Goal: Information Seeking & Learning: Learn about a topic

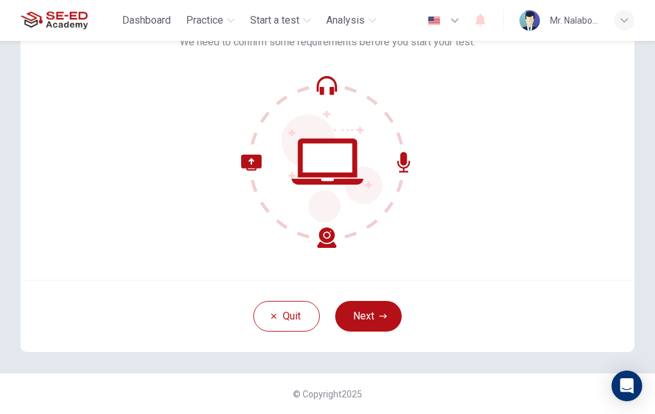
scroll to position [93, 0]
click at [362, 315] on button "Next" at bounding box center [368, 316] width 66 height 31
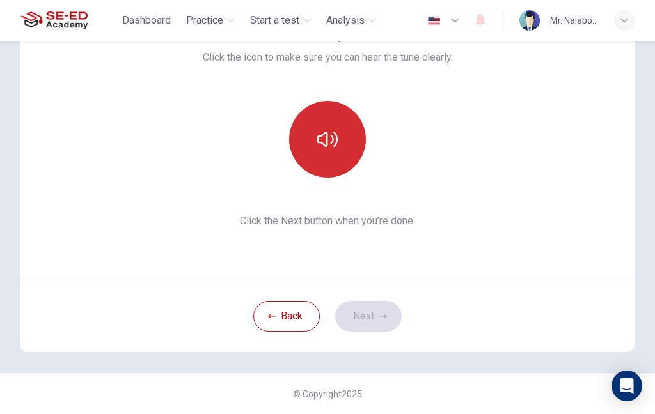
click at [325, 111] on button "button" at bounding box center [327, 139] width 77 height 77
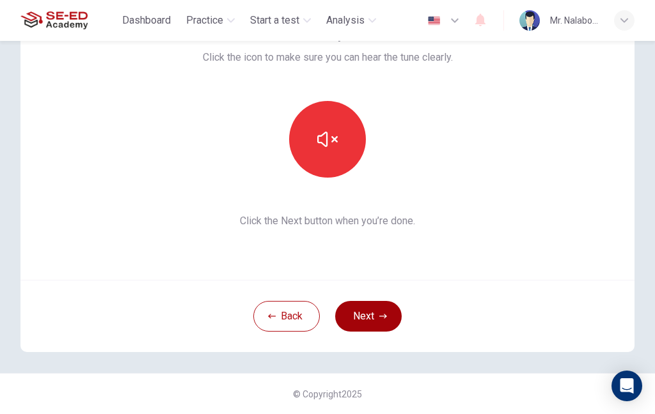
click at [374, 313] on button "Next" at bounding box center [368, 316] width 66 height 31
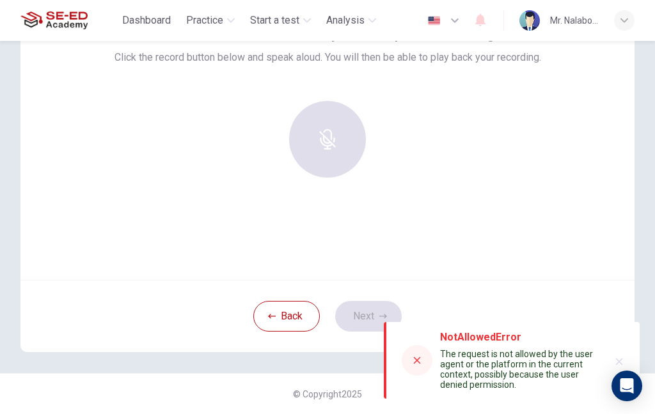
click at [417, 355] on div at bounding box center [417, 360] width 31 height 31
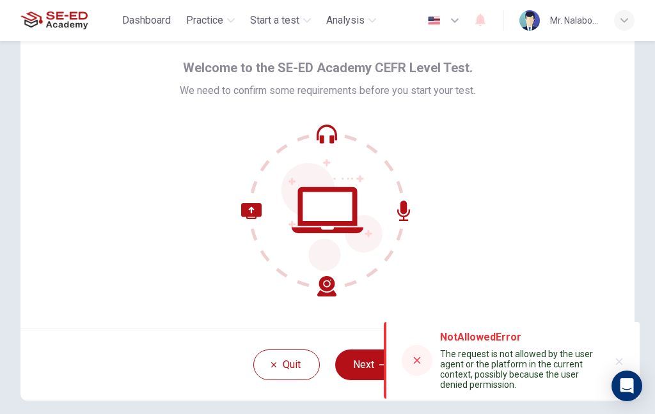
scroll to position [55, 0]
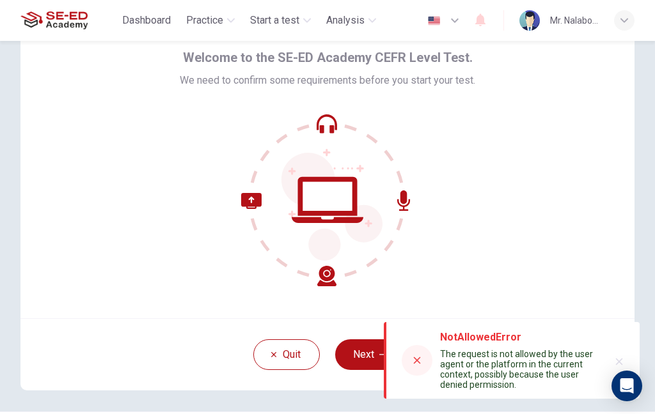
click at [621, 355] on button "button" at bounding box center [619, 362] width 20 height 20
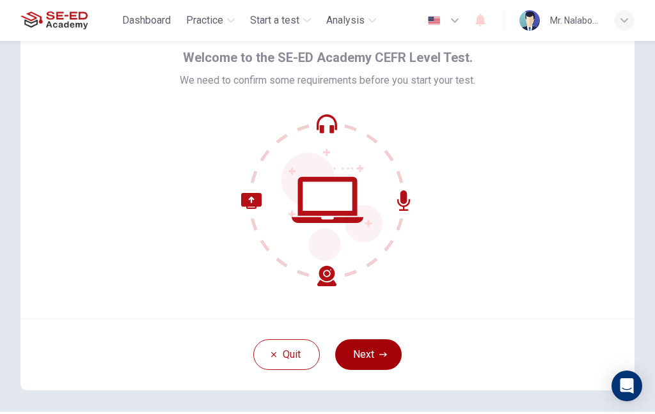
click at [374, 352] on button "Next" at bounding box center [368, 354] width 66 height 31
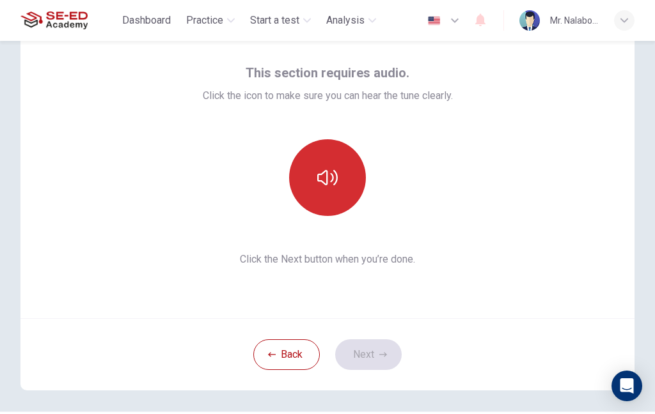
click at [318, 192] on button "button" at bounding box center [327, 177] width 77 height 77
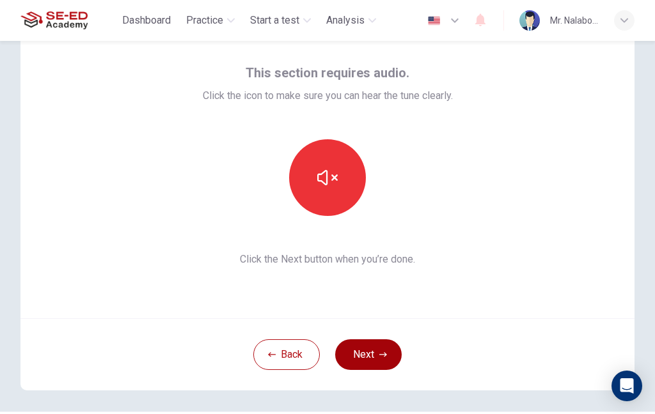
click at [366, 357] on button "Next" at bounding box center [368, 354] width 66 height 31
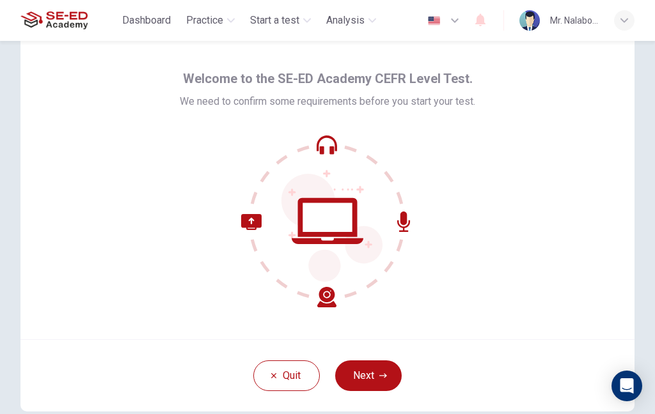
scroll to position [37, 0]
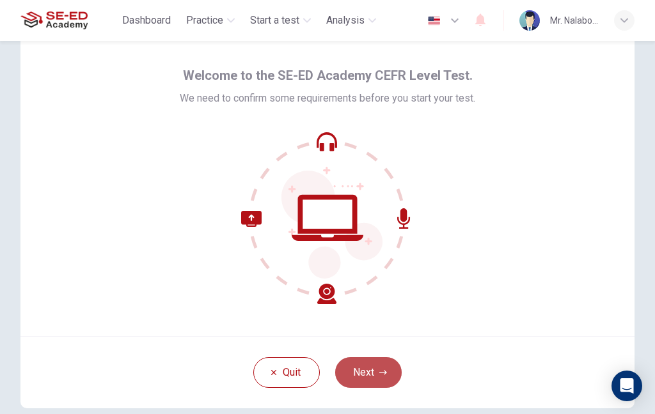
click at [375, 366] on button "Next" at bounding box center [368, 372] width 66 height 31
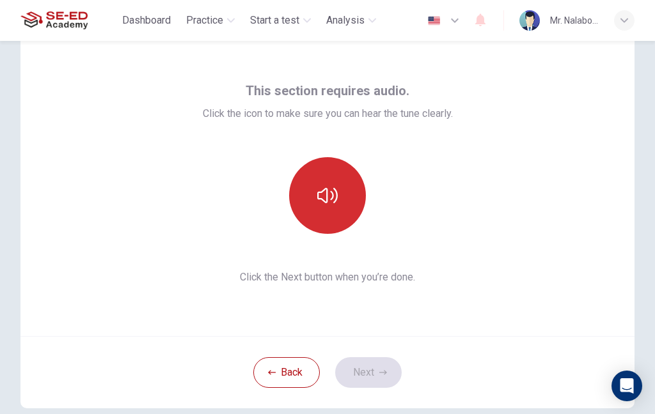
click at [317, 195] on icon "button" at bounding box center [327, 195] width 20 height 20
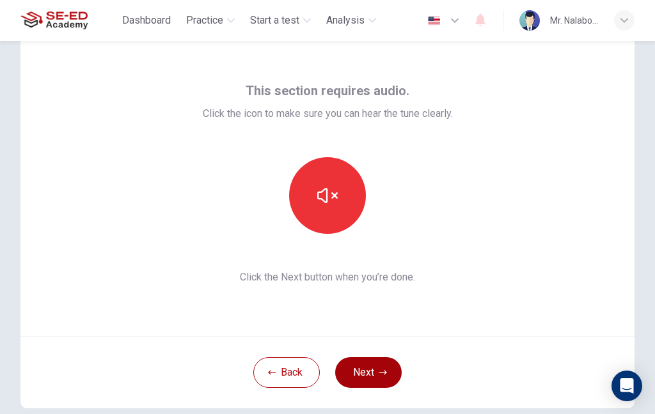
click at [380, 366] on button "Next" at bounding box center [368, 372] width 66 height 31
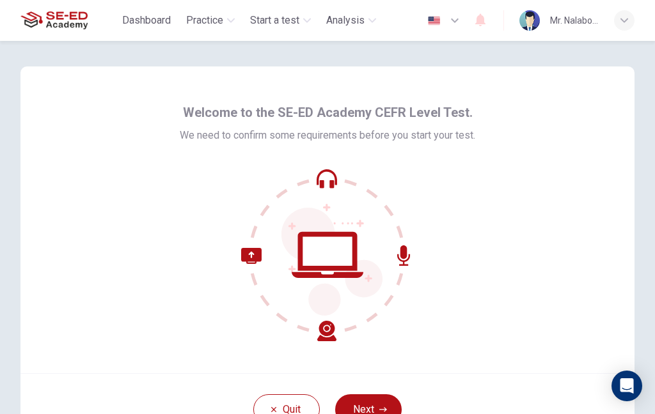
scroll to position [64, 0]
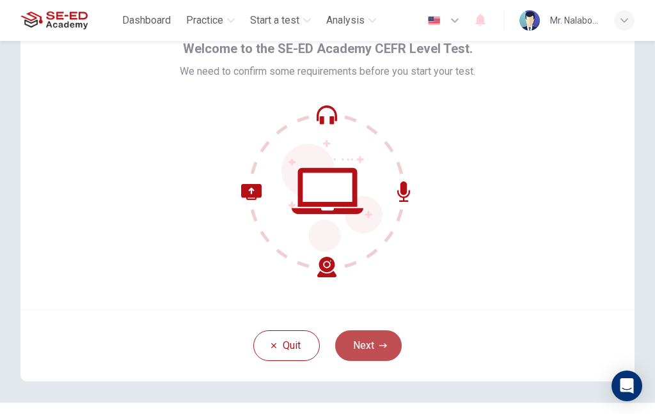
click at [374, 347] on button "Next" at bounding box center [368, 346] width 66 height 31
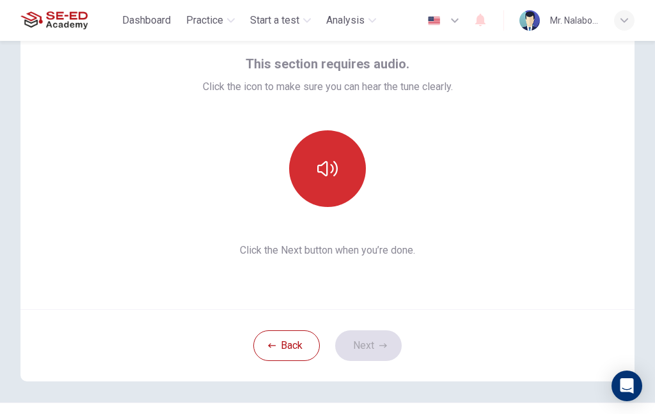
click at [323, 171] on icon "button" at bounding box center [327, 169] width 20 height 20
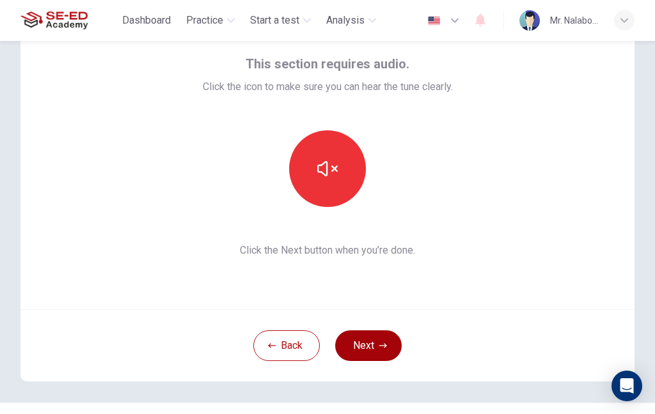
click at [379, 343] on icon "button" at bounding box center [383, 346] width 8 height 8
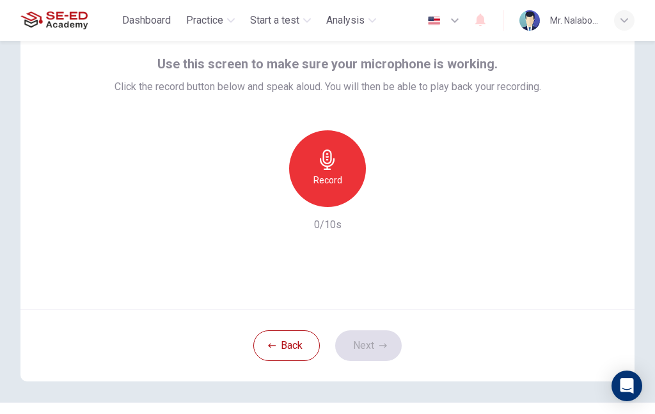
click at [346, 164] on div "Record" at bounding box center [327, 168] width 77 height 77
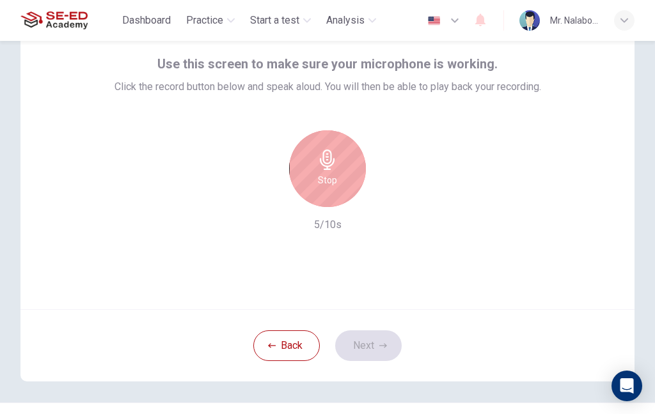
click at [320, 162] on icon "button" at bounding box center [327, 160] width 20 height 20
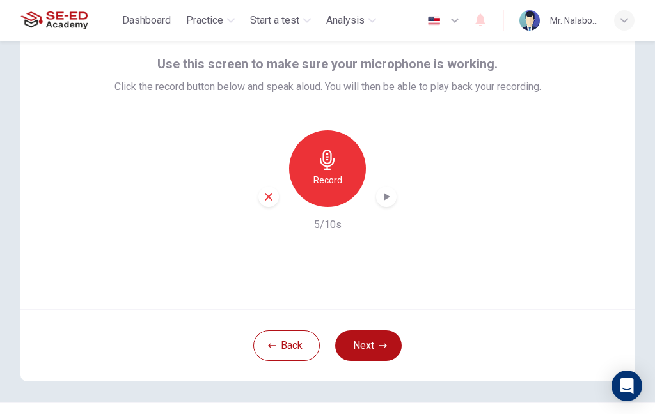
click at [383, 194] on icon "button" at bounding box center [386, 197] width 13 height 13
click at [373, 338] on button "Next" at bounding box center [368, 346] width 66 height 31
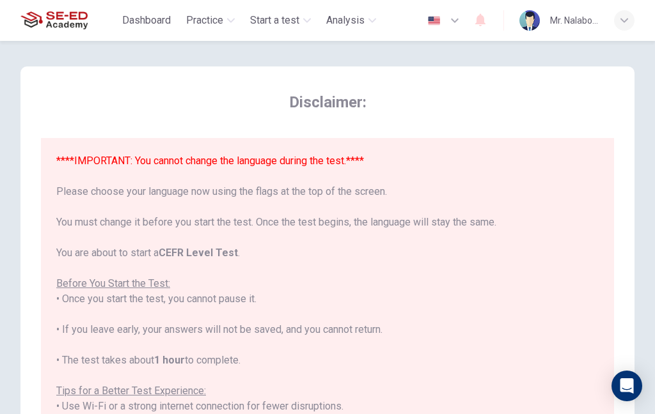
scroll to position [0, 0]
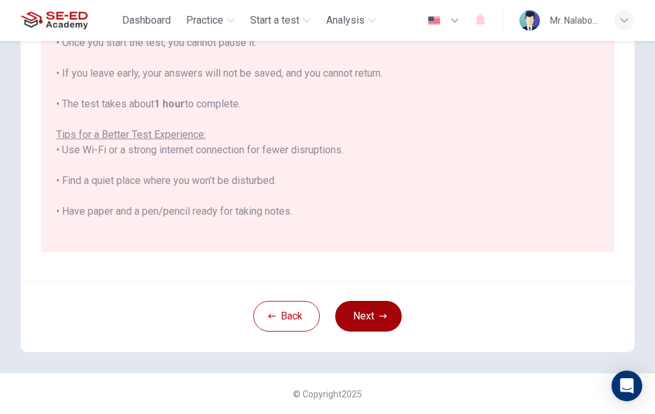
click at [369, 306] on button "Next" at bounding box center [368, 316] width 66 height 31
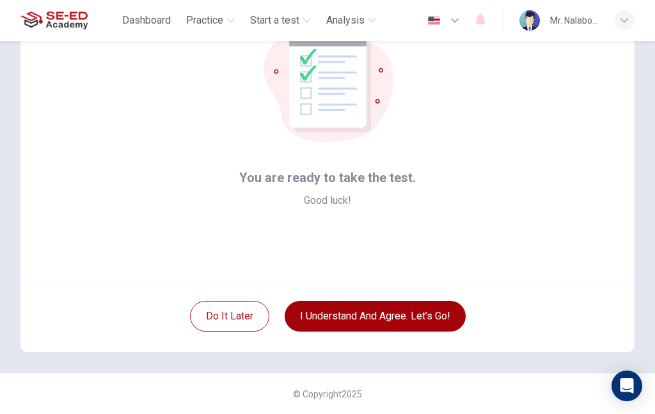
scroll to position [93, 0]
click at [430, 316] on button "I understand and agree. Let’s go!" at bounding box center [375, 316] width 181 height 31
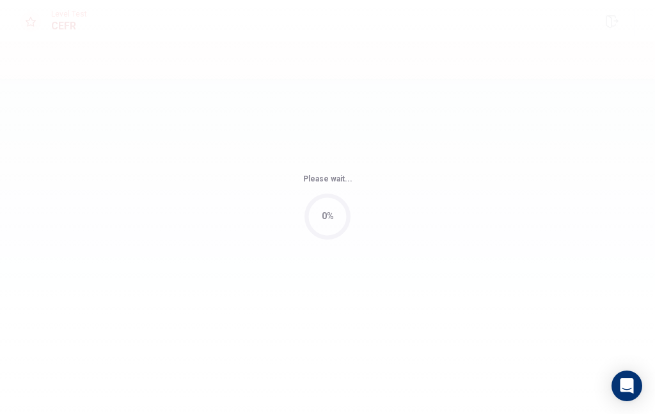
click at [406, 315] on div "Please wait... 0%" at bounding box center [327, 207] width 655 height 414
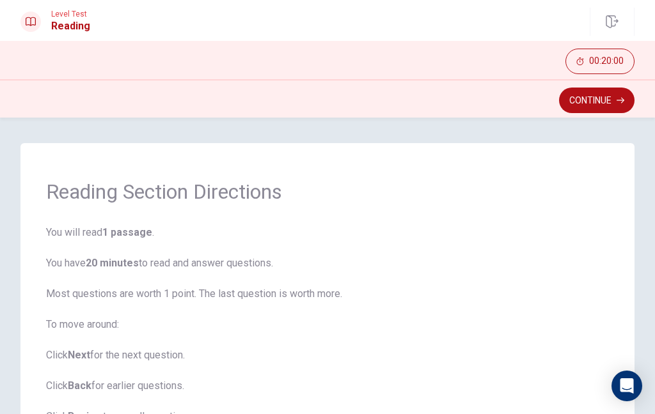
scroll to position [-8, 0]
click at [608, 95] on button "Continue" at bounding box center [596, 101] width 75 height 26
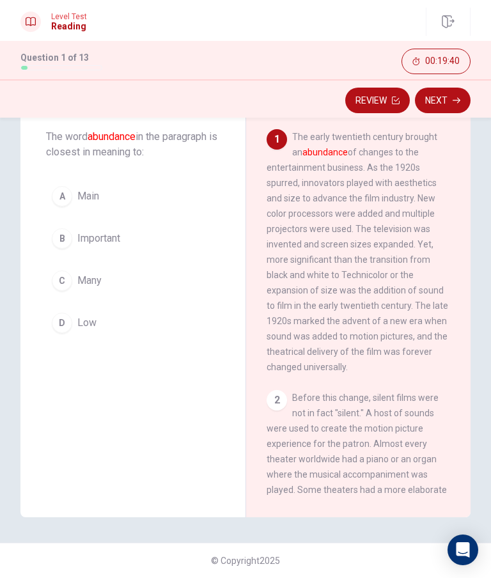
scroll to position [0, 0]
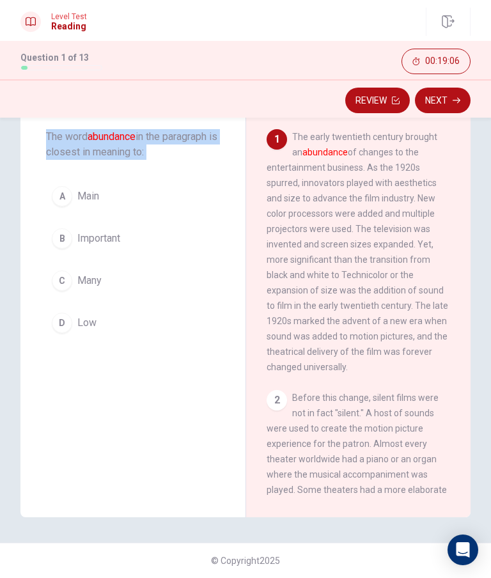
click at [214, 414] on div "Question 1 The word abundance in the paragraph is closest in meaning to: A Main…" at bounding box center [132, 295] width 225 height 444
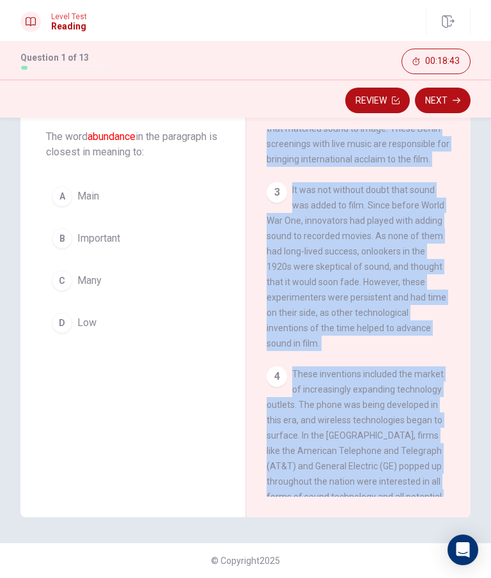
scroll to position [845, 0]
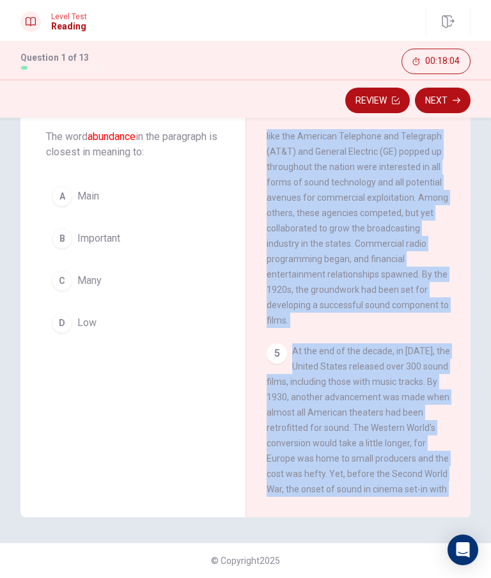
click at [215, 414] on div "Question 1 The word abundance in the paragraph is closest in meaning to: A Main…" at bounding box center [132, 295] width 225 height 444
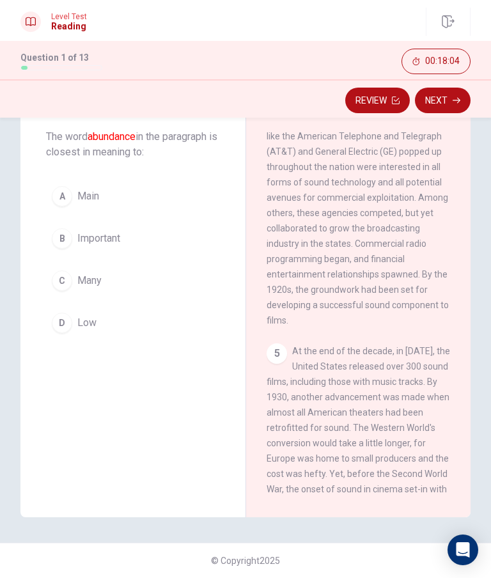
click at [327, 397] on span "At the end of the decade, in 1929, the United States released over 300 sound fi…" at bounding box center [358, 435] width 183 height 179
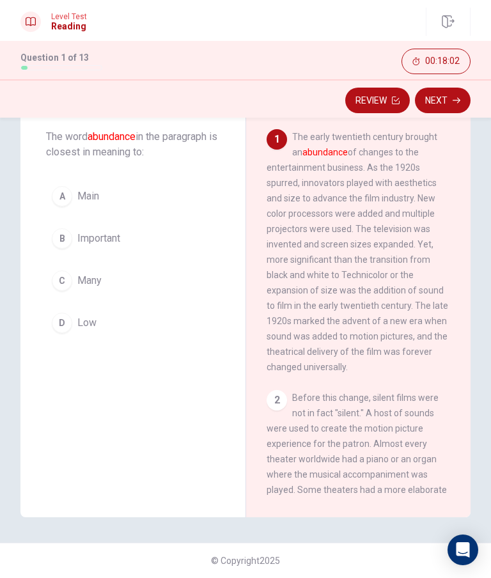
scroll to position [0, 0]
click at [74, 282] on button "C Many" at bounding box center [133, 281] width 174 height 32
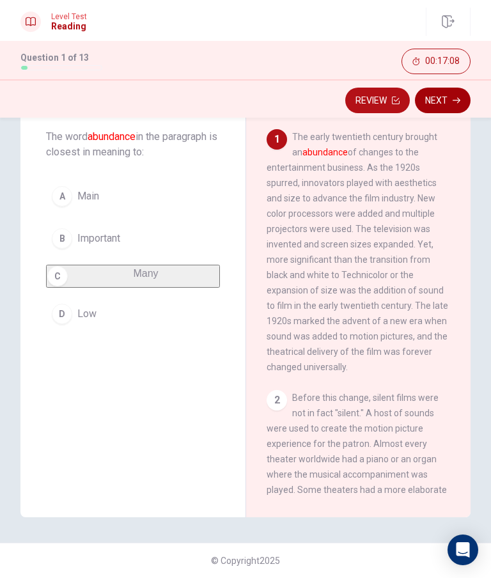
click at [451, 104] on button "Next" at bounding box center [443, 101] width 56 height 26
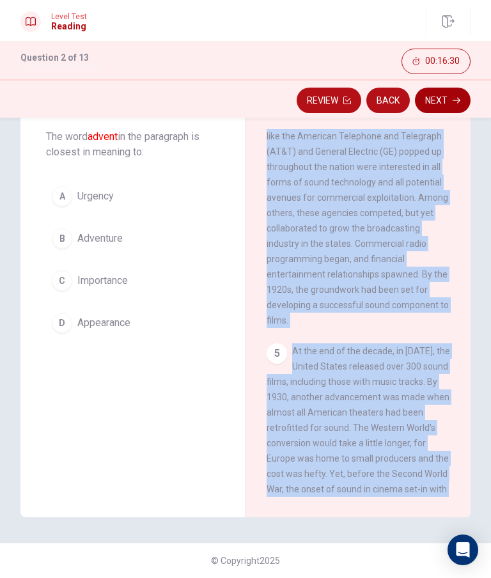
scroll to position [70, 0]
click at [175, 414] on div "Question 2 The word advent in the paragraph is closest in meaning to: A Urgency…" at bounding box center [132, 295] width 225 height 444
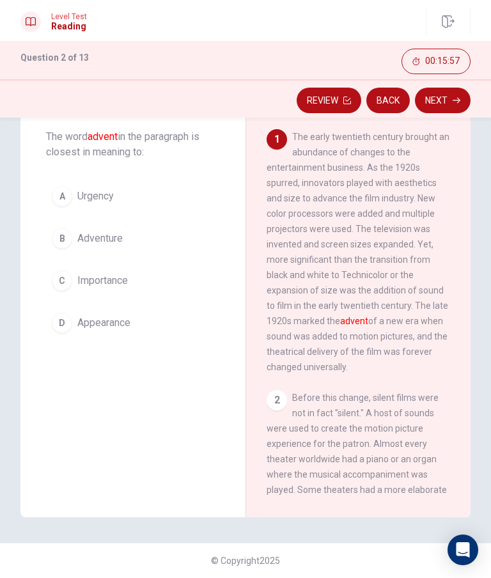
scroll to position [-19, 0]
click at [295, 133] on span "The early twentieth century brought an abundance of changes to the entertainmen…" at bounding box center [358, 252] width 183 height 240
click at [301, 129] on div "1 The early twentieth century brought an abundance of changes to the entertainm…" at bounding box center [359, 252] width 184 height 246
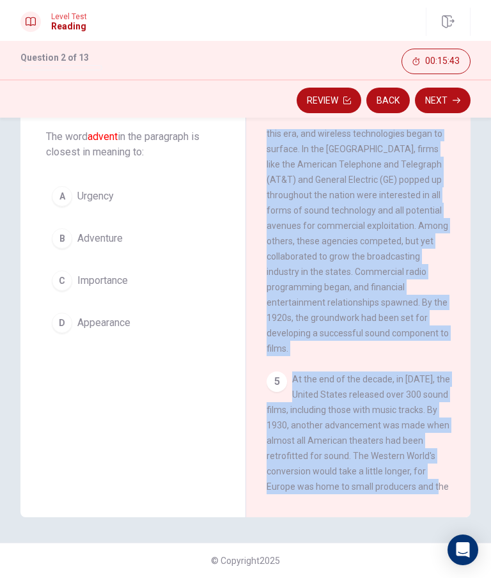
scroll to position [845, 0]
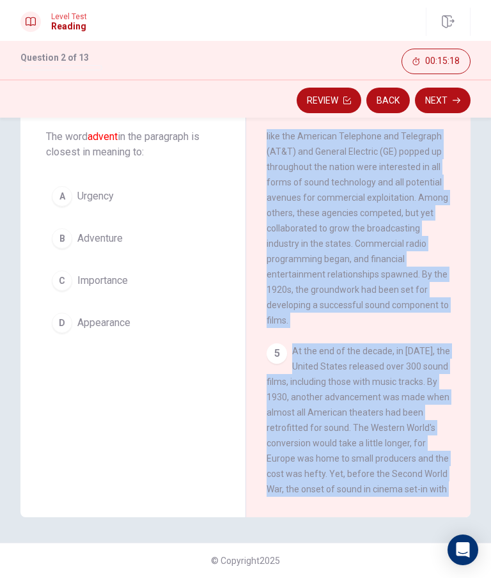
click at [187, 414] on div "Question 2 The word advent in the paragraph is closest in meaning to: A Urgency…" at bounding box center [132, 295] width 225 height 444
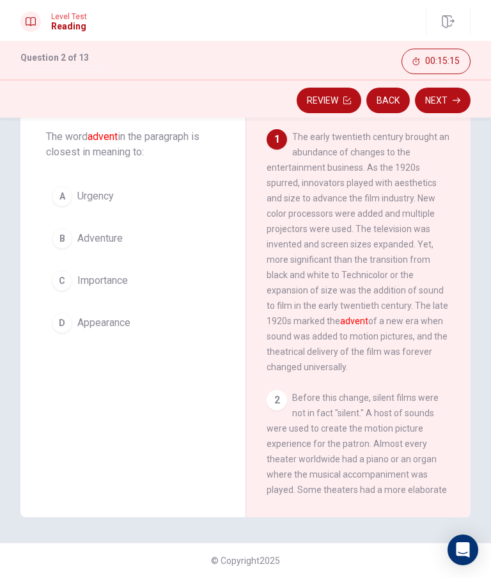
scroll to position [0, 0]
click at [65, 323] on div "D" at bounding box center [62, 323] width 20 height 20
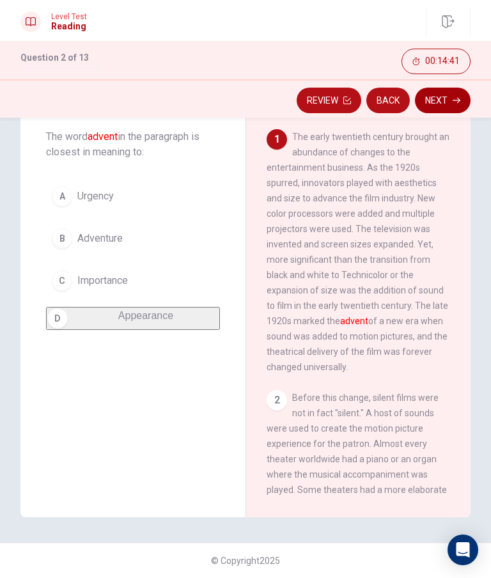
click at [448, 103] on button "Next" at bounding box center [443, 101] width 56 height 26
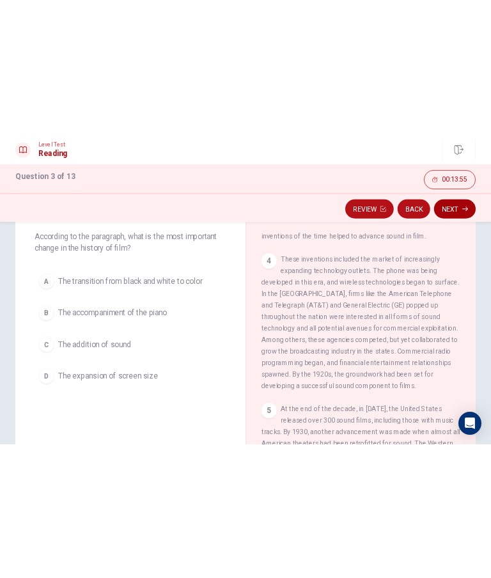
scroll to position [508, 0]
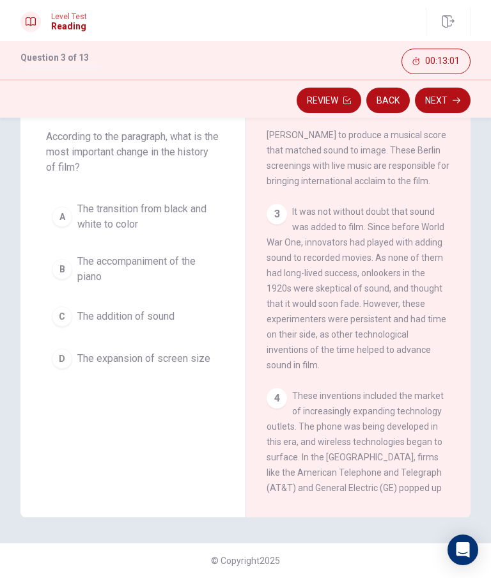
click at [58, 314] on div "C" at bounding box center [62, 316] width 20 height 20
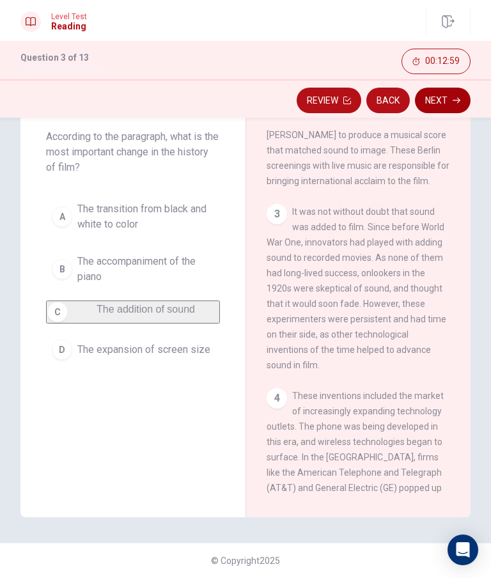
click at [441, 97] on button "Next" at bounding box center [443, 101] width 56 height 26
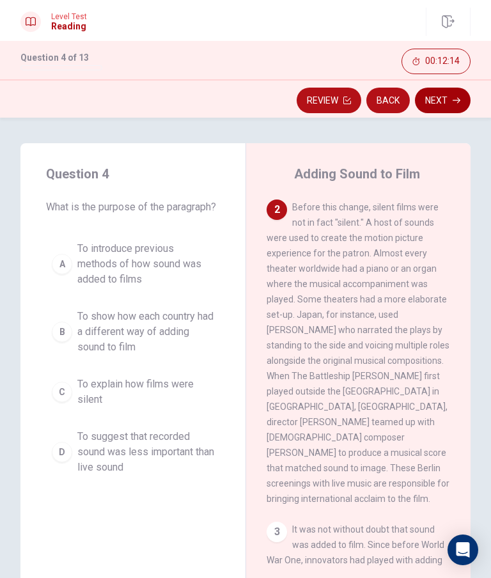
scroll to position [3, 0]
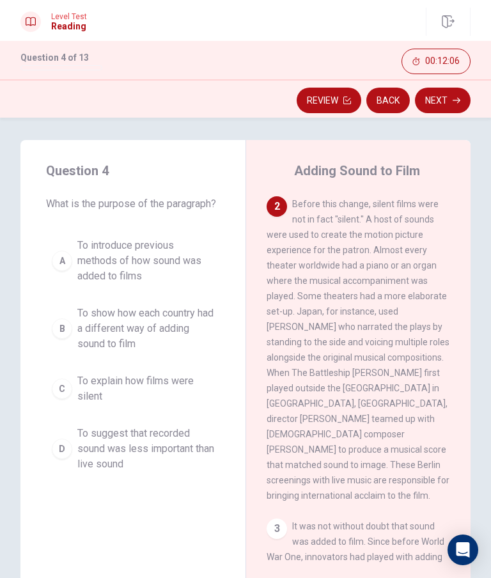
click at [66, 263] on div "A" at bounding box center [62, 261] width 20 height 20
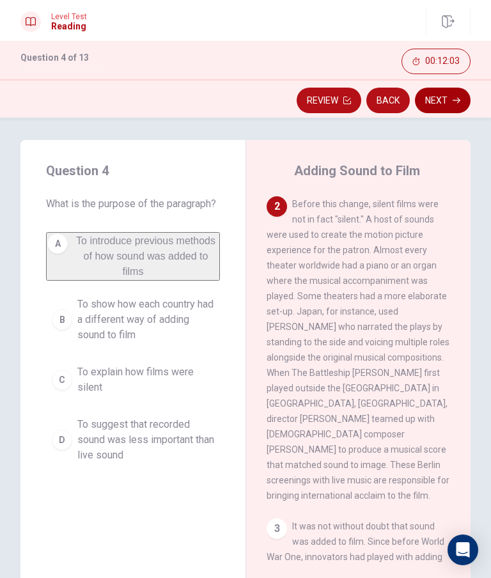
click at [448, 93] on button "Next" at bounding box center [443, 101] width 56 height 26
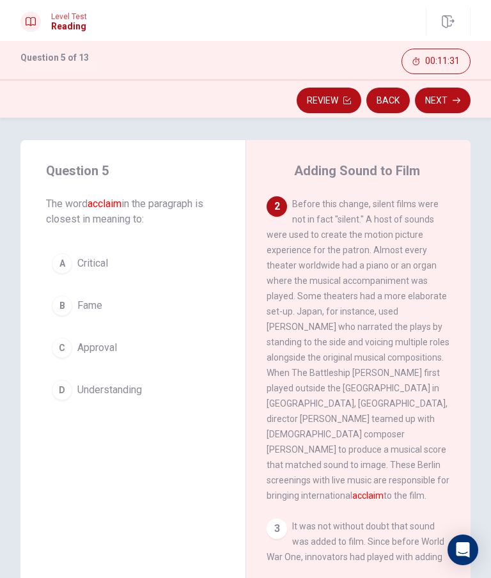
click at [61, 343] on div "C" at bounding box center [62, 348] width 20 height 20
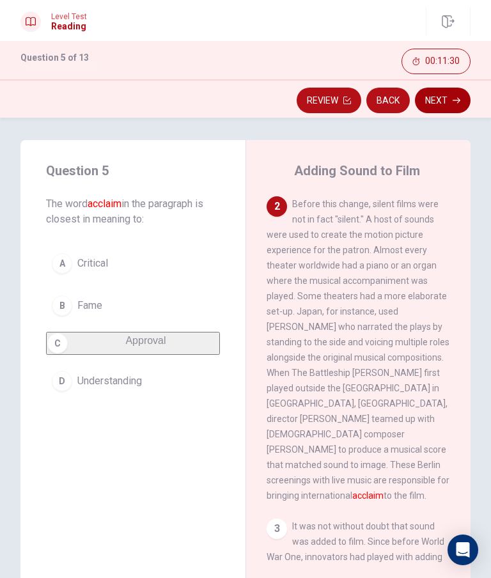
click at [450, 94] on button "Next" at bounding box center [443, 101] width 56 height 26
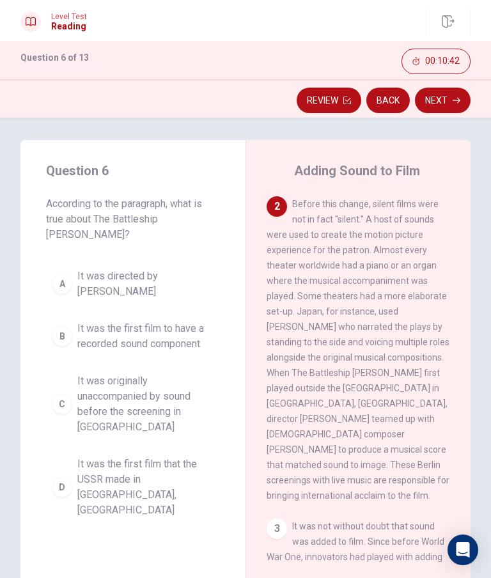
click at [65, 394] on div "C" at bounding box center [62, 404] width 20 height 20
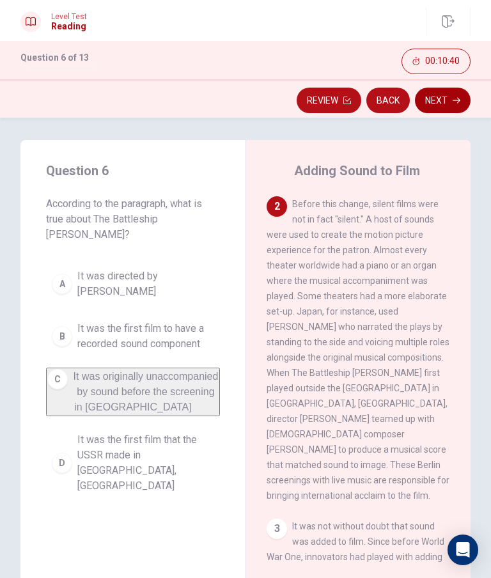
click at [451, 102] on button "Next" at bounding box center [443, 101] width 56 height 26
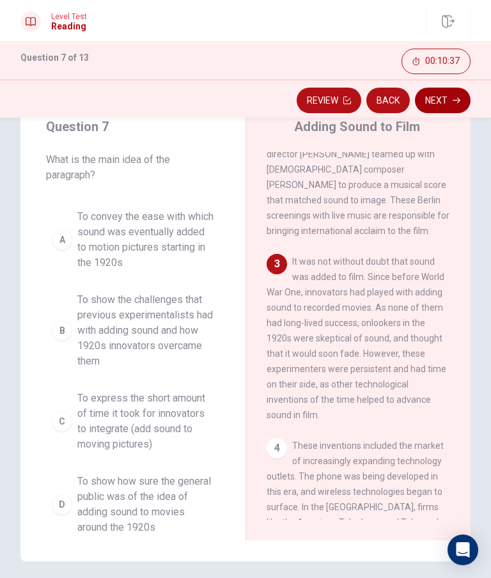
scroll to position [47, 0]
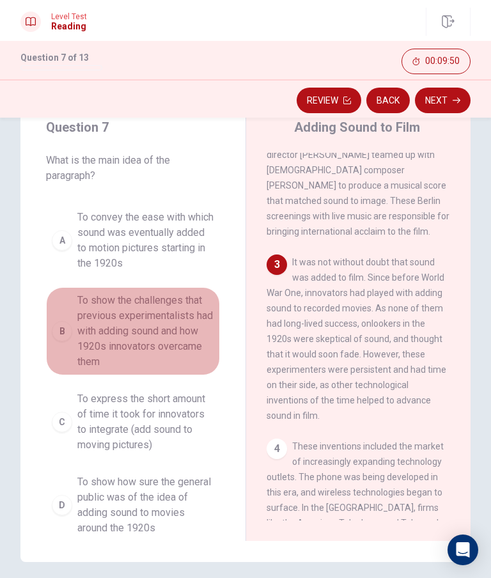
click at [66, 341] on button "B To show the challenges that previous experimentalists had with adding sound a…" at bounding box center [133, 331] width 174 height 88
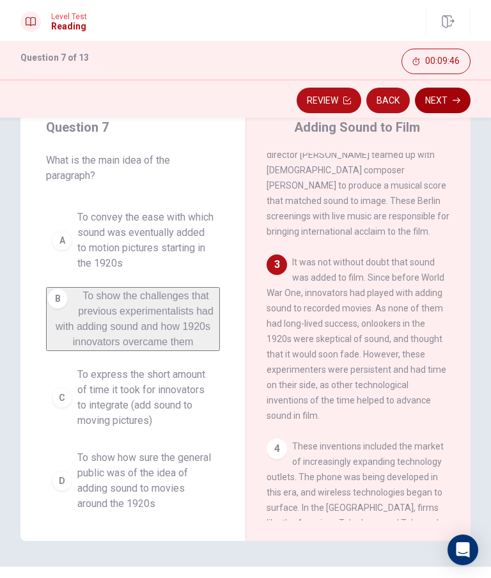
click at [448, 100] on button "Next" at bounding box center [443, 101] width 56 height 26
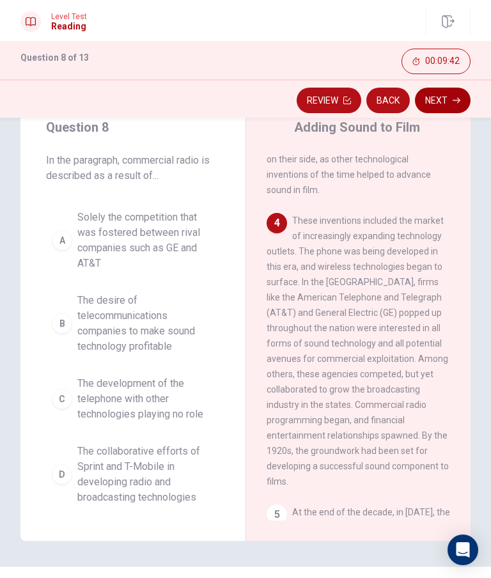
scroll to position [705, 0]
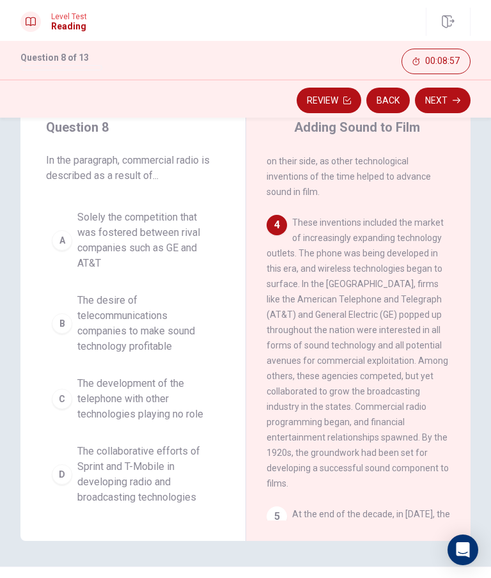
click at [62, 235] on div "A" at bounding box center [62, 240] width 20 height 20
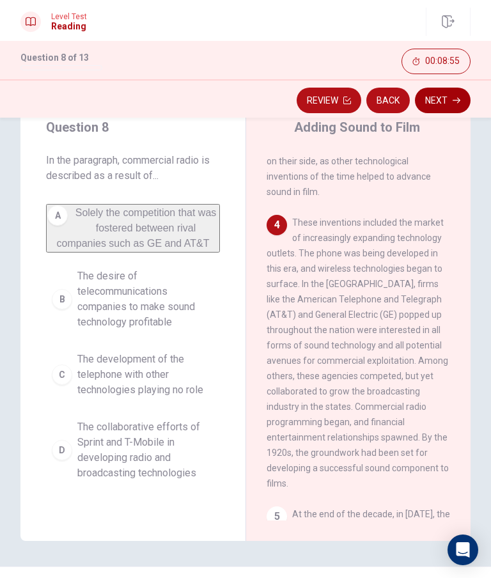
click at [458, 102] on icon "button" at bounding box center [457, 101] width 8 height 6
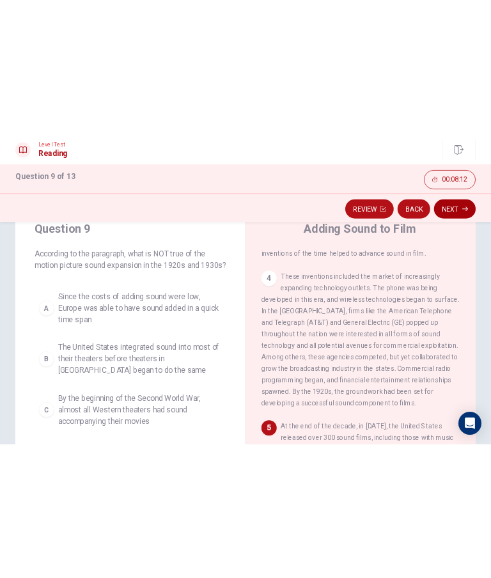
scroll to position [508, 0]
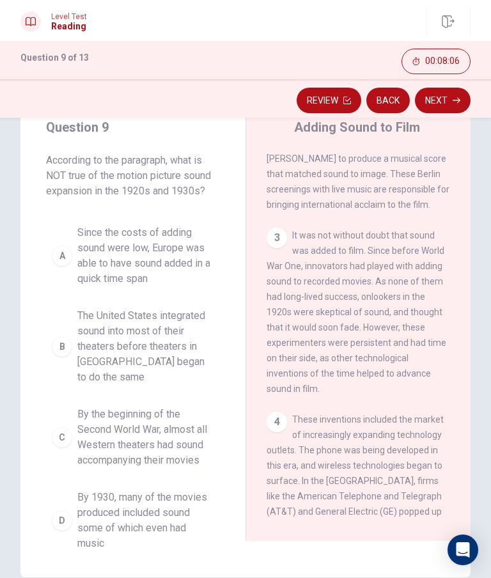
click at [61, 248] on div "A" at bounding box center [62, 256] width 20 height 20
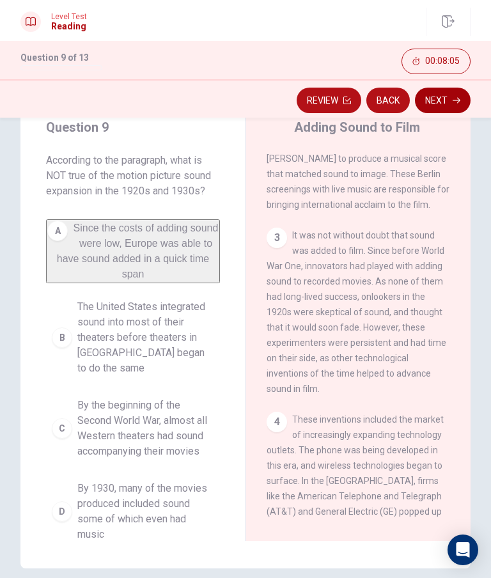
click at [448, 93] on button "Next" at bounding box center [443, 101] width 56 height 26
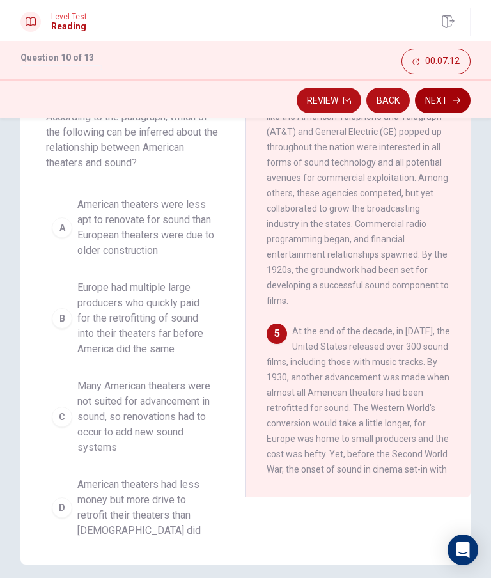
scroll to position [90, 0]
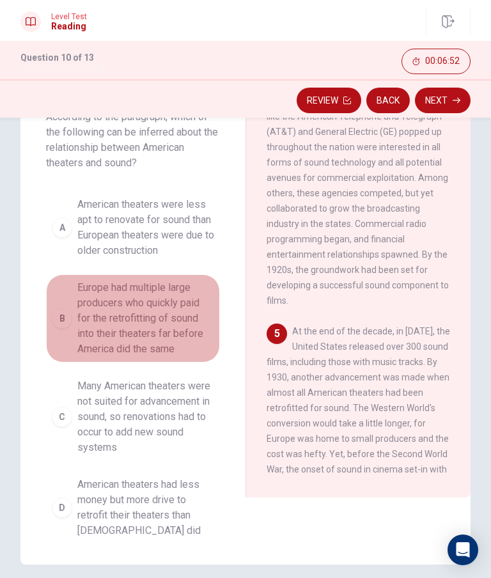
click at [64, 318] on div "B" at bounding box center [62, 318] width 20 height 20
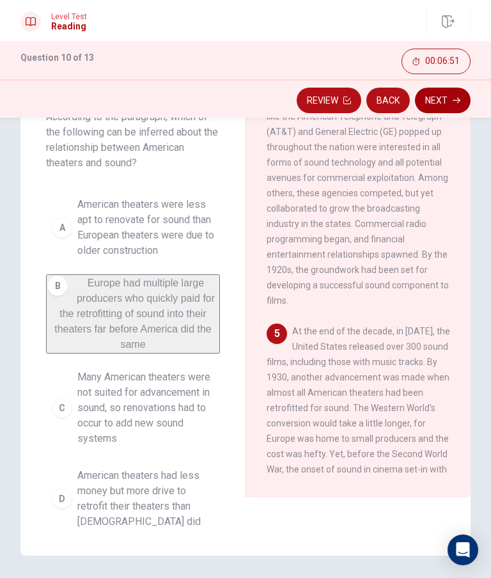
click at [446, 102] on button "Next" at bounding box center [443, 101] width 56 height 26
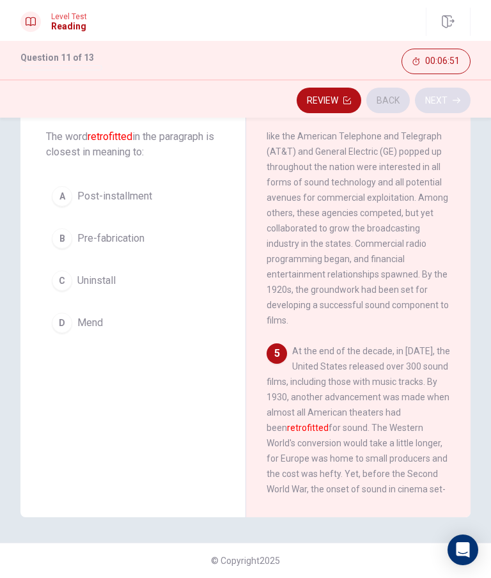
scroll to position [70, 0]
click at [63, 231] on div "B" at bounding box center [62, 238] width 20 height 20
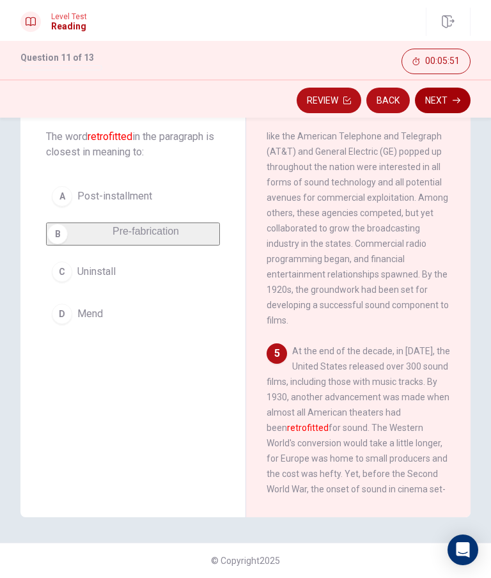
click at [445, 98] on button "Next" at bounding box center [443, 101] width 56 height 26
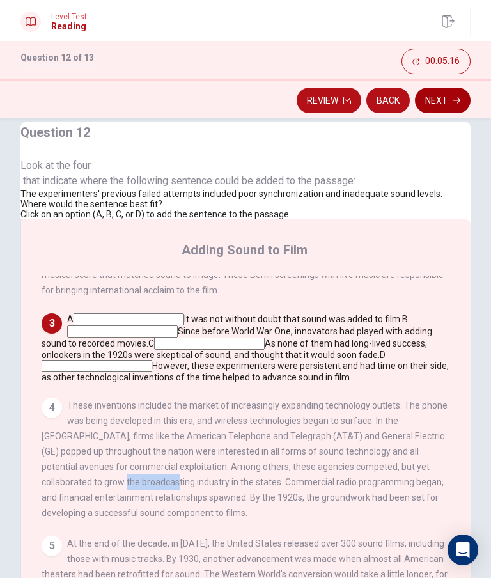
scroll to position [22, 0]
click at [184, 313] on input at bounding box center [129, 319] width 111 height 12
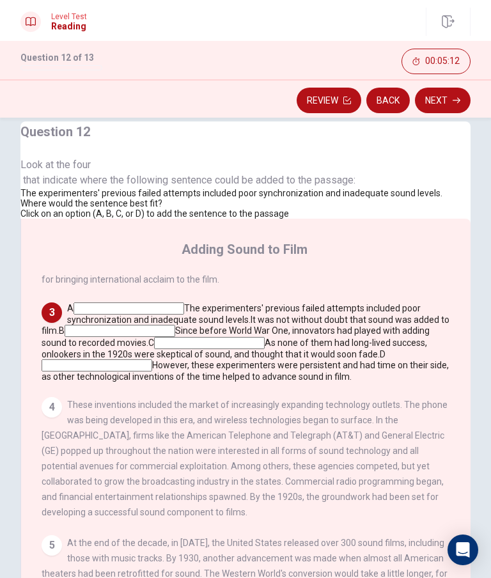
click at [184, 302] on input at bounding box center [129, 308] width 111 height 12
click at [87, 219] on div "Question 12 Look at the four that indicate where the following sentence could b…" at bounding box center [231, 169] width 422 height 97
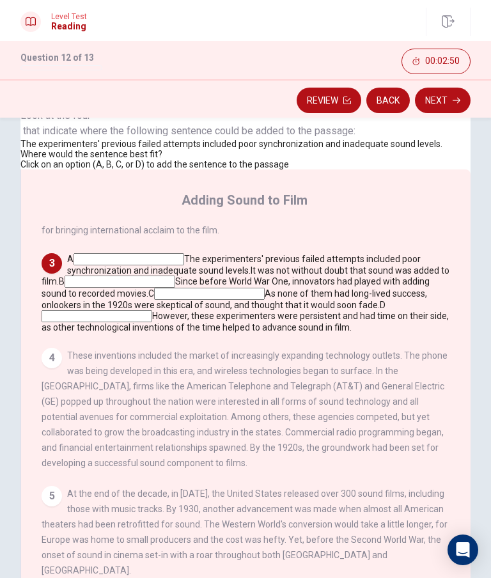
click at [279, 414] on div "1 The early twentieth century brought an abundance of changes to the entertainm…" at bounding box center [255, 410] width 426 height 368
click at [62, 369] on div "4" at bounding box center [52, 358] width 20 height 20
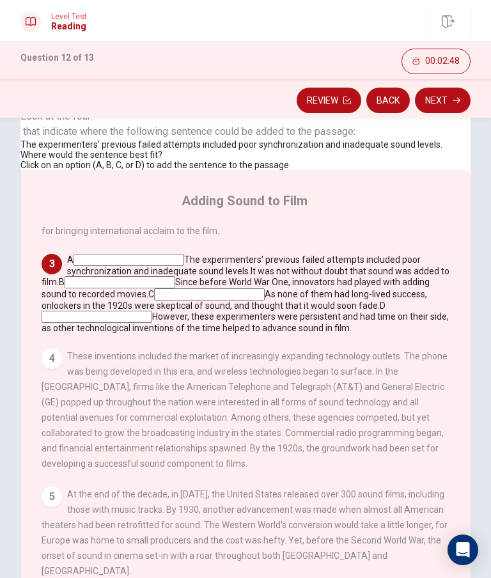
click at [265, 414] on div "Adding Sound to Film 1 The early twentieth century brought an abundance of chan…" at bounding box center [245, 392] width 450 height 444
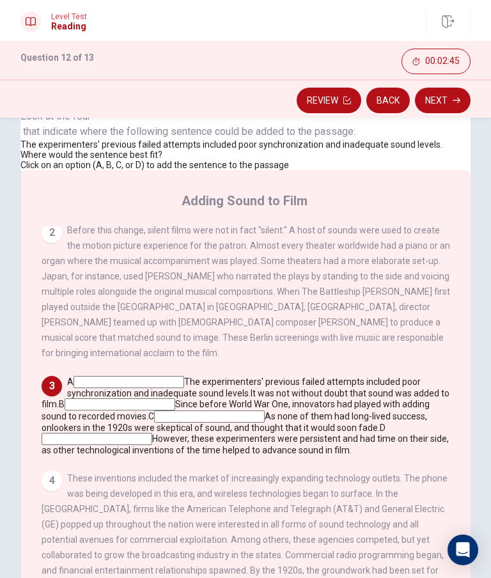
click at [237, 170] on div "Question 12 Look at the four that indicate where the following sentence could b…" at bounding box center [231, 121] width 422 height 97
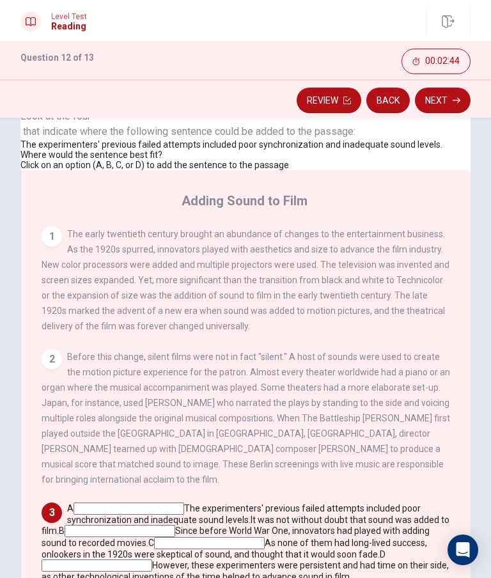
scroll to position [0, 0]
click at [265, 393] on div "Adding Sound to Film 1 The early twentieth century brought an abundance of chan…" at bounding box center [245, 392] width 450 height 444
click at [62, 370] on div "2" at bounding box center [52, 359] width 20 height 20
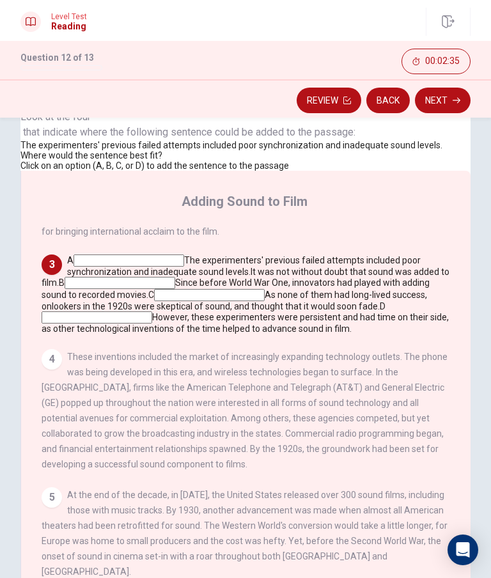
scroll to position [445, 0]
click at [348, 288] on span "It was not without doubt that sound was added to film." at bounding box center [246, 277] width 408 height 21
click at [339, 303] on div "A The experimenters' previous failed attempts included poor synchronization and…" at bounding box center [246, 293] width 409 height 79
click at [265, 301] on input at bounding box center [209, 295] width 111 height 12
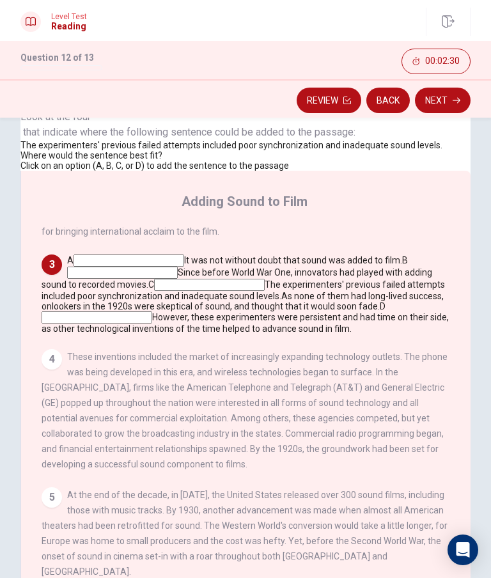
click at [265, 291] on input at bounding box center [209, 285] width 111 height 12
click at [428, 332] on div "A It was not without doubt that sound was added to film. B Since before World W…" at bounding box center [246, 293] width 409 height 79
click at [383, 311] on span "As none of them had long-lived success, onlookers in the 1920s were skeptical o…" at bounding box center [243, 301] width 402 height 20
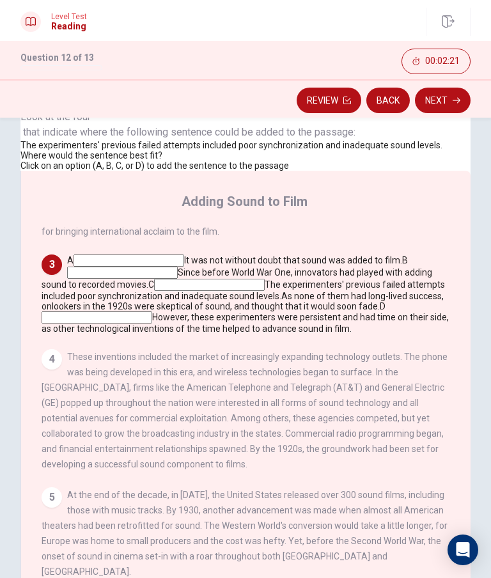
click at [382, 311] on span "As none of them had long-lived success, onlookers in the 1920s were skeptical o…" at bounding box center [243, 301] width 402 height 20
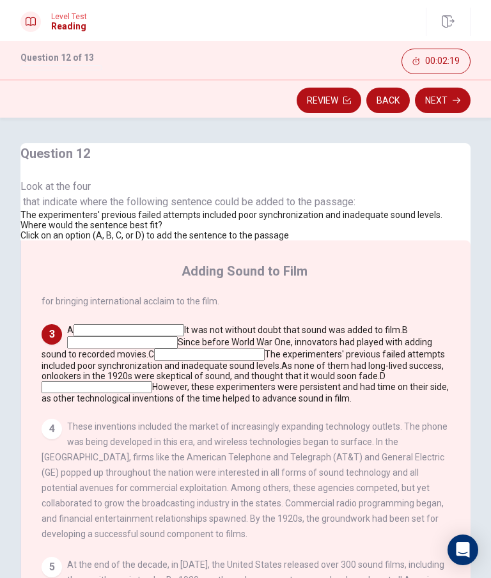
scroll to position [0, 0]
click at [132, 194] on div at bounding box center [231, 194] width 422 height 0
click at [184, 324] on input at bounding box center [129, 330] width 111 height 12
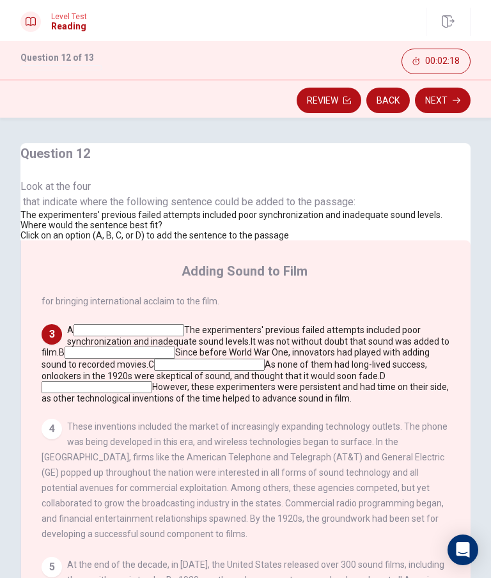
scroll to position [489, 0]
click at [184, 324] on input at bounding box center [129, 330] width 111 height 12
click at [175, 347] on input at bounding box center [120, 353] width 111 height 12
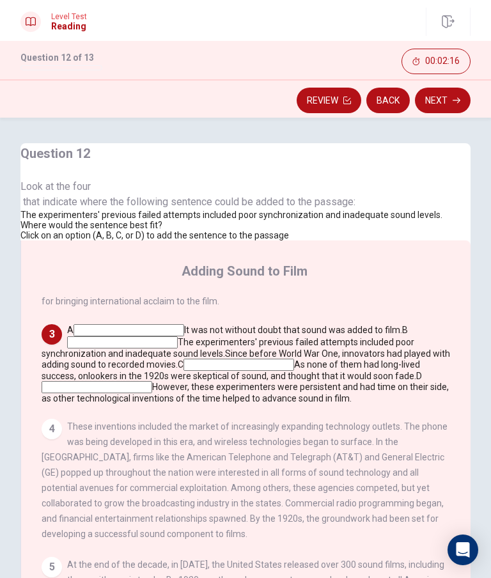
click at [294, 368] on input at bounding box center [238, 365] width 111 height 12
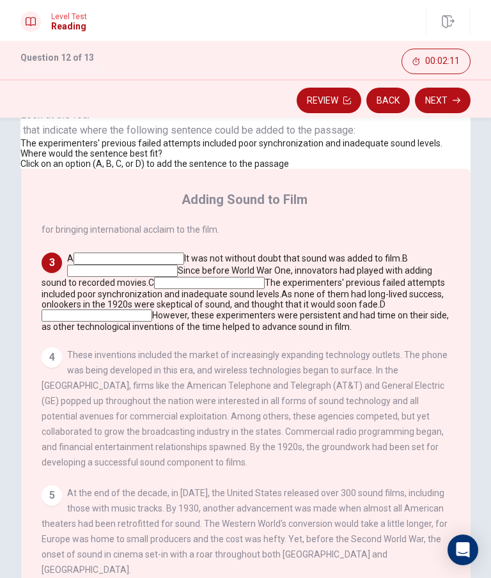
scroll to position [70, 0]
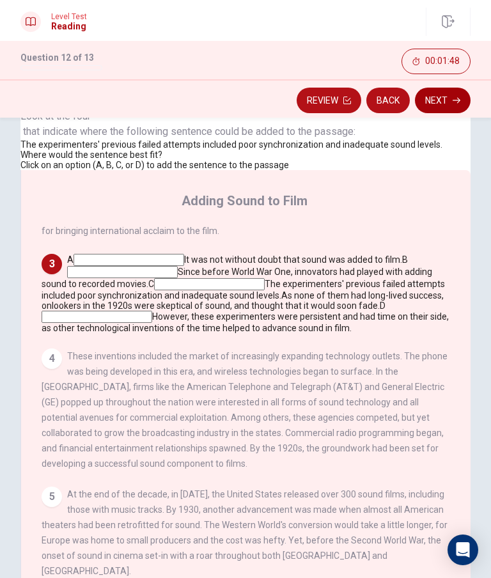
click at [462, 97] on button "Next" at bounding box center [443, 101] width 56 height 26
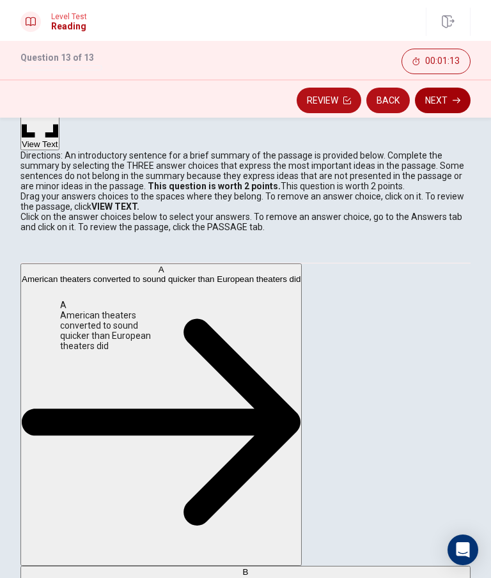
scroll to position [0, 1]
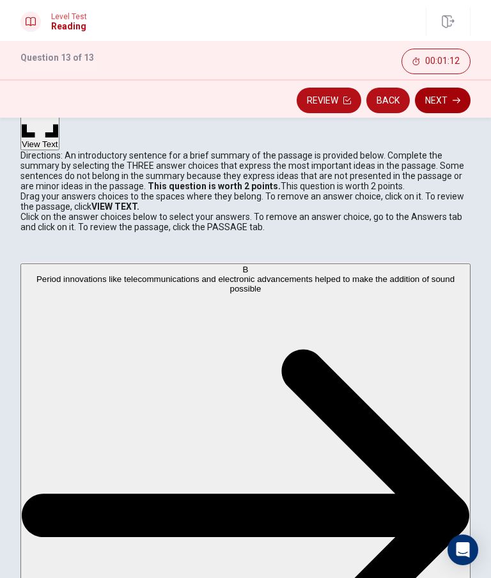
click at [452, 95] on button "Next" at bounding box center [443, 101] width 56 height 26
click at [110, 405] on input "You must click this to continue" at bounding box center [245, 289] width 491 height 578
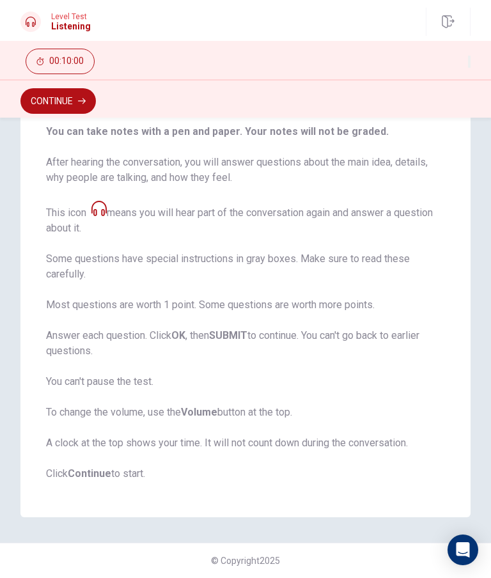
scroll to position [162, 0]
click at [57, 101] on button "Continue" at bounding box center [57, 101] width 75 height 26
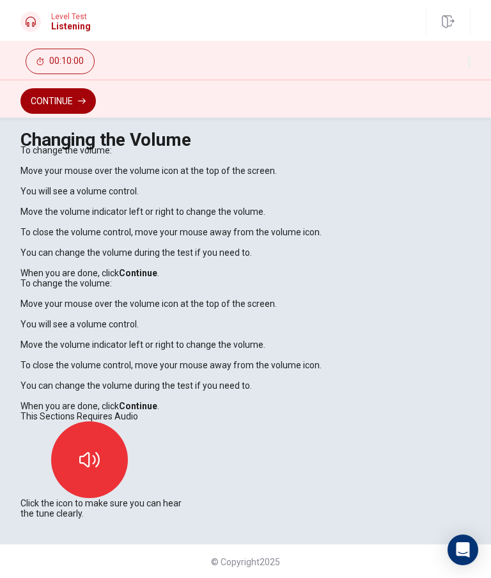
scroll to position [27, 0]
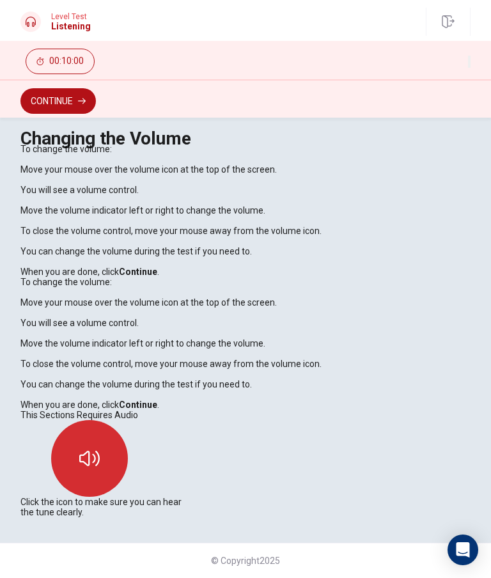
click at [128, 414] on button "button" at bounding box center [89, 458] width 77 height 77
click at [100, 414] on icon "button" at bounding box center [89, 458] width 20 height 20
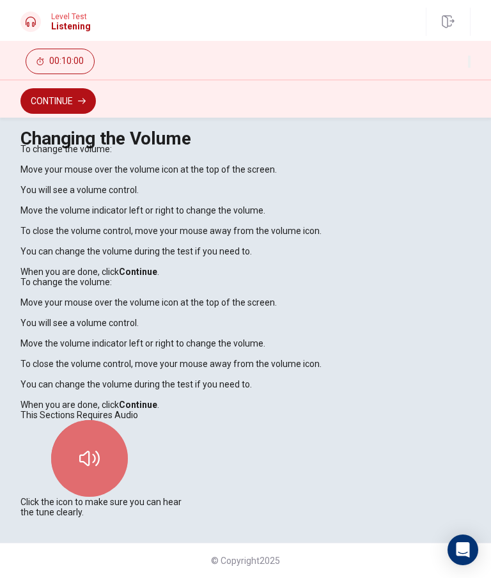
click at [128, 414] on button "button" at bounding box center [89, 458] width 77 height 77
click at [100, 414] on icon "button" at bounding box center [89, 458] width 20 height 20
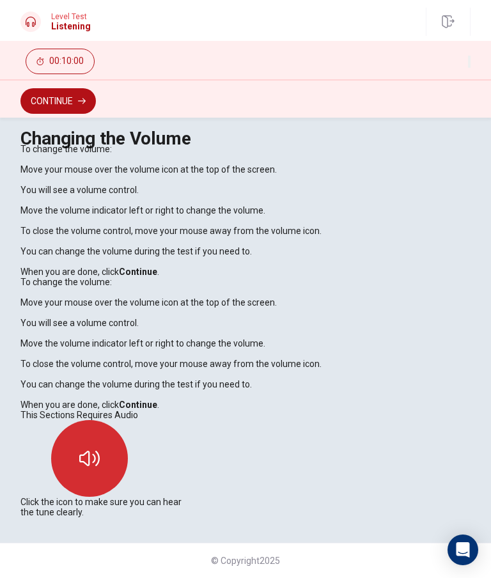
click at [128, 414] on button "button" at bounding box center [89, 458] width 77 height 77
click at [100, 414] on icon "button" at bounding box center [89, 458] width 20 height 20
click at [128, 414] on button "button" at bounding box center [89, 458] width 77 height 77
click at [100, 414] on icon "button" at bounding box center [89, 458] width 20 height 20
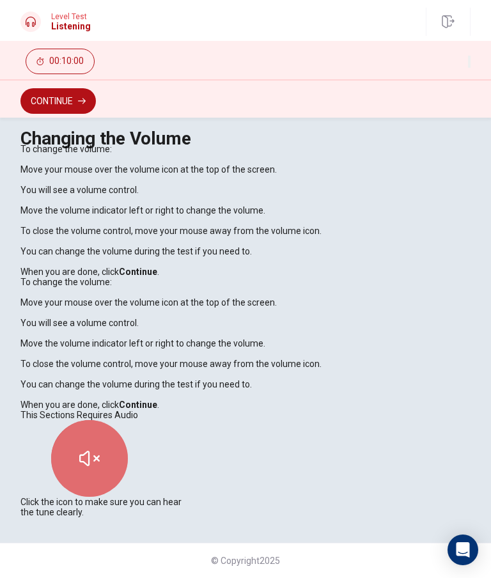
click at [100, 414] on icon "button" at bounding box center [89, 458] width 20 height 20
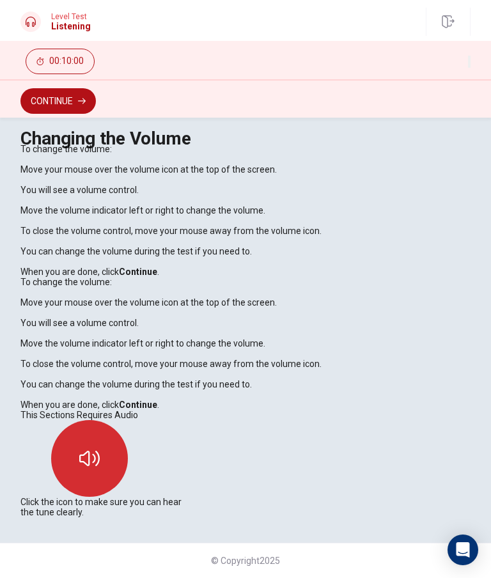
scroll to position [102, 0]
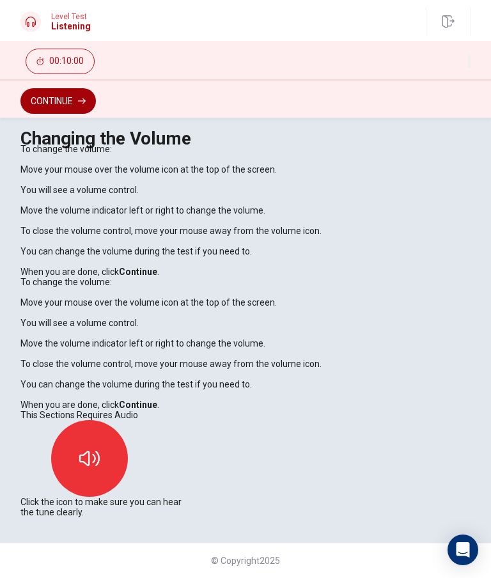
click at [61, 89] on button "Continue" at bounding box center [57, 101] width 75 height 26
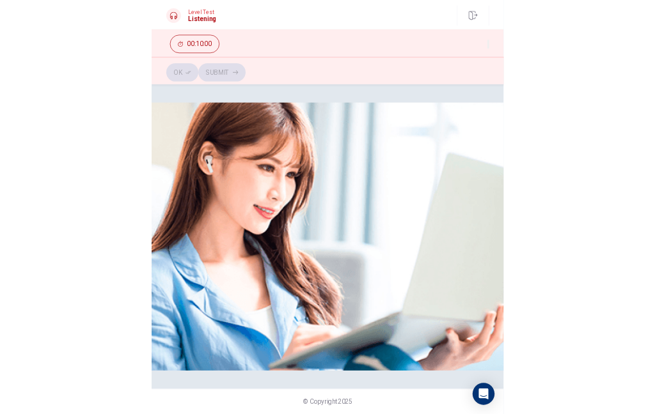
scroll to position [0, 0]
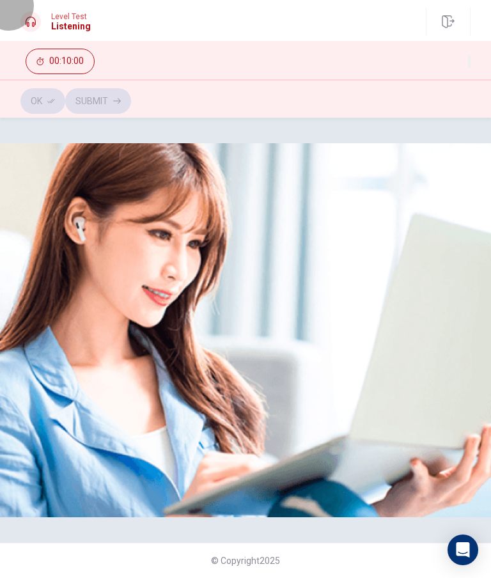
click at [468, 56] on button "button" at bounding box center [469, 62] width 3 height 12
click at [469, 65] on icon "button" at bounding box center [469, 65] width 0 height 0
click at [354, 400] on img at bounding box center [245, 330] width 491 height 374
click at [348, 368] on img at bounding box center [245, 330] width 491 height 374
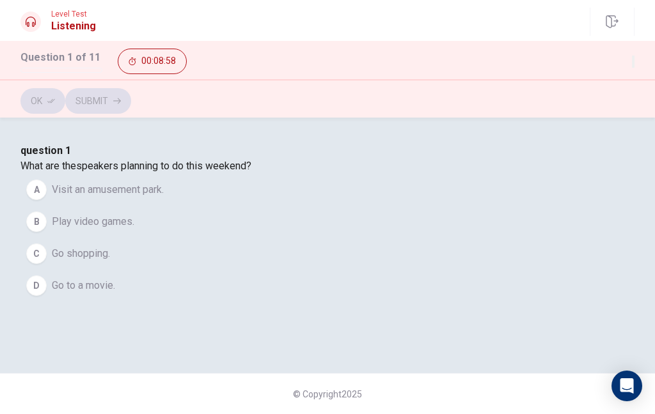
scroll to position [61, 0]
click at [47, 200] on div "A" at bounding box center [36, 190] width 20 height 20
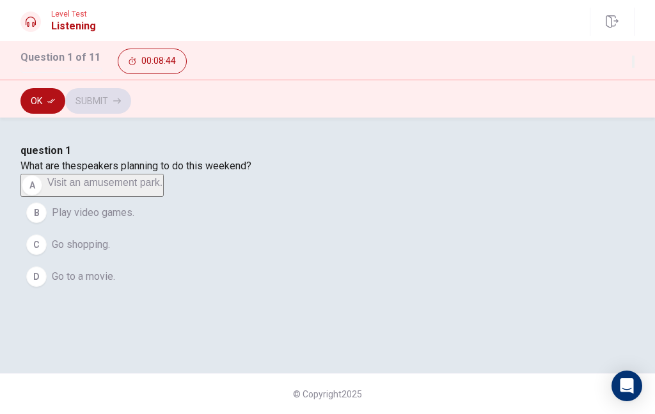
scroll to position [0, 0]
click at [26, 91] on button "Ok" at bounding box center [42, 101] width 45 height 26
click at [131, 97] on button "Submit" at bounding box center [98, 101] width 66 height 26
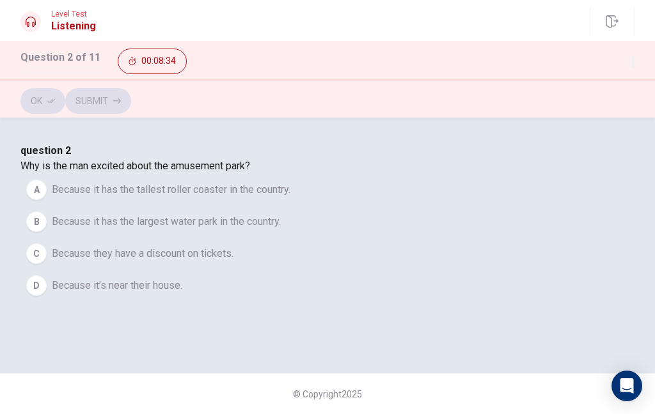
scroll to position [30, 0]
click at [47, 232] on div "B" at bounding box center [36, 222] width 20 height 20
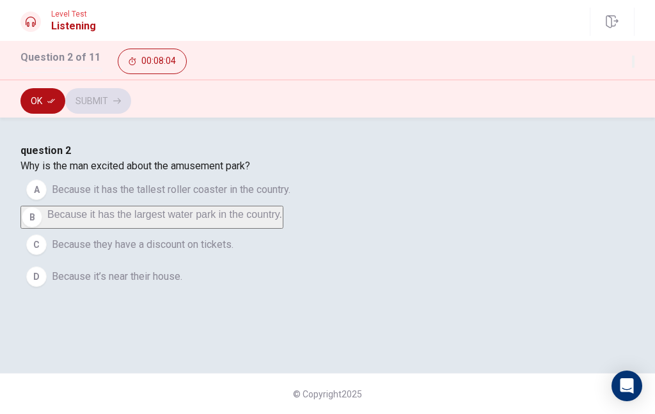
click at [40, 105] on button "Ok" at bounding box center [42, 101] width 45 height 26
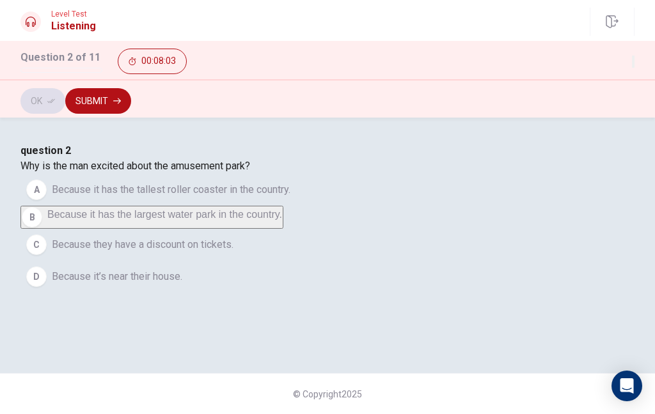
click at [131, 104] on button "Submit" at bounding box center [98, 101] width 66 height 26
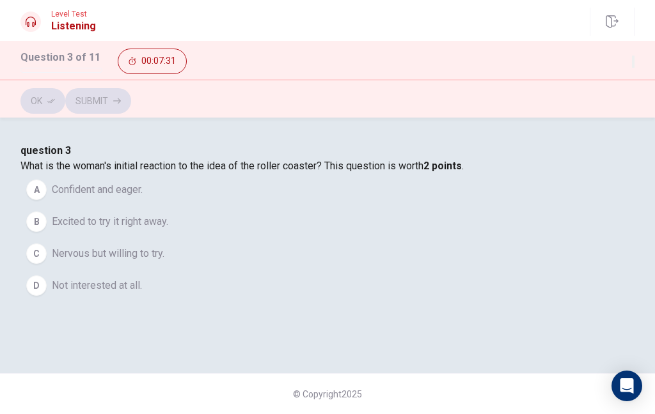
click at [47, 296] on div "D" at bounding box center [36, 286] width 20 height 20
click at [41, 97] on button "Ok" at bounding box center [42, 101] width 45 height 26
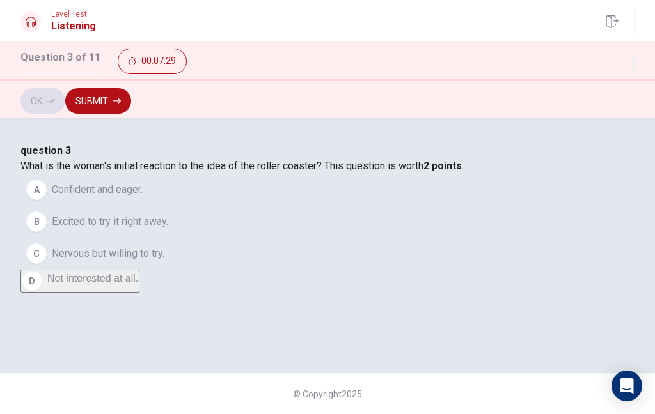
click at [131, 107] on button "Submit" at bounding box center [98, 101] width 66 height 26
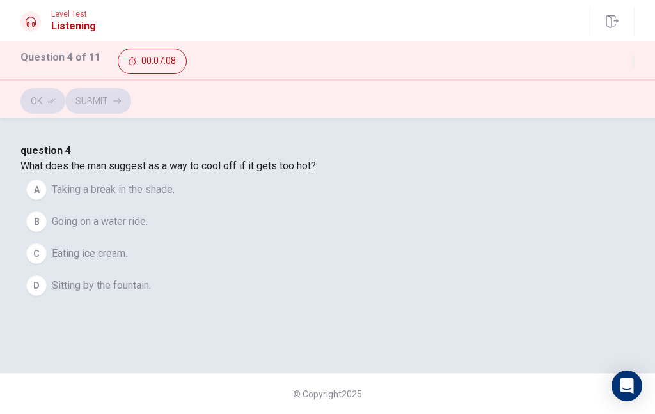
click at [47, 232] on div "B" at bounding box center [36, 222] width 20 height 20
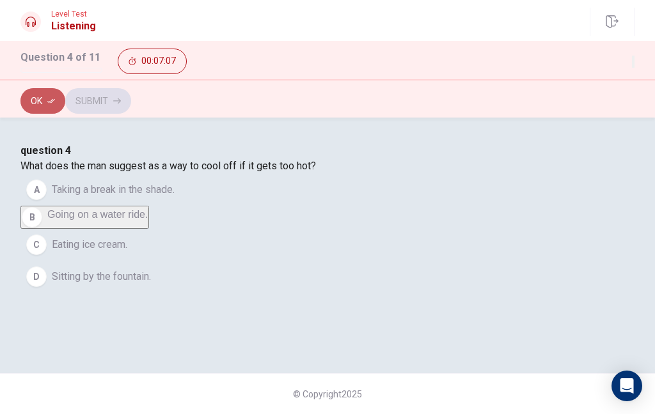
click at [51, 99] on icon "button" at bounding box center [51, 101] width 8 height 8
click at [131, 88] on button "Submit" at bounding box center [98, 101] width 66 height 26
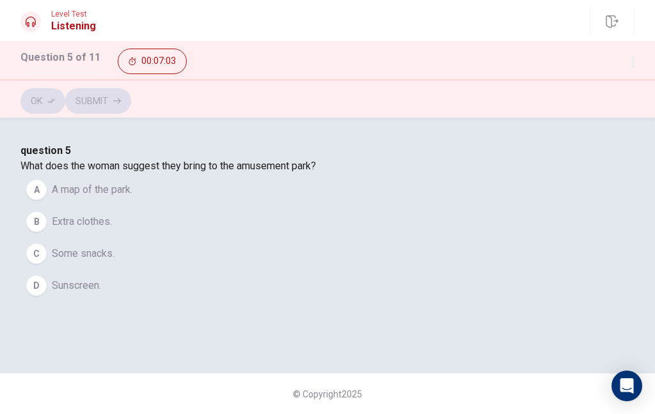
click at [632, 56] on button "button" at bounding box center [633, 62] width 3 height 12
click at [159, 206] on button "A A map of the park." at bounding box center [327, 190] width 614 height 32
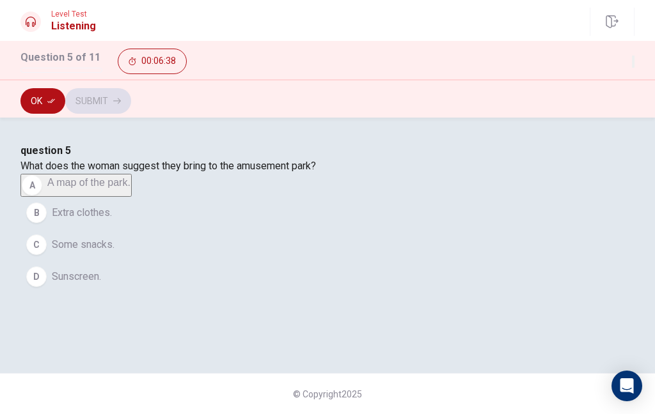
click at [43, 96] on button "Ok" at bounding box center [42, 101] width 45 height 26
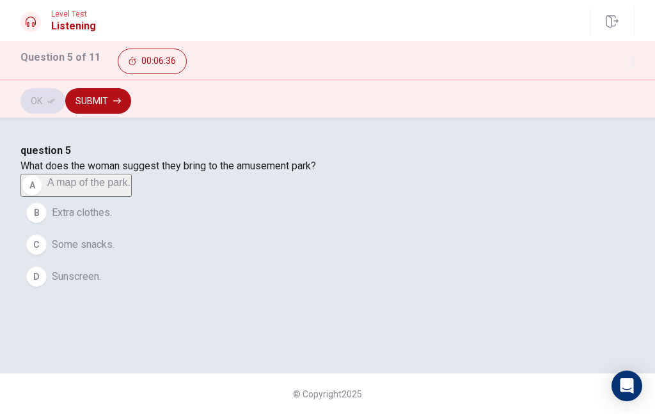
click at [131, 95] on button "Submit" at bounding box center [98, 101] width 66 height 26
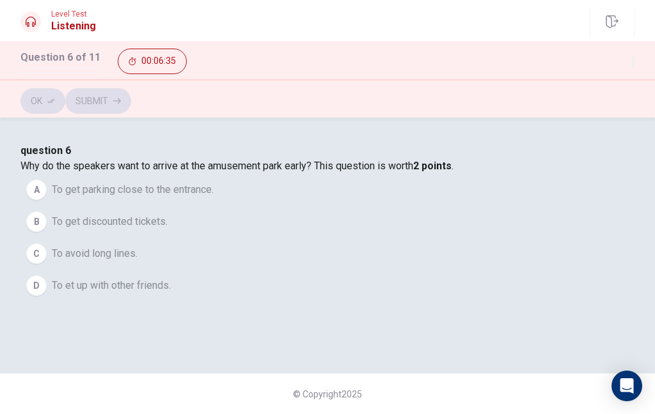
click at [632, 57] on button "button" at bounding box center [633, 62] width 3 height 12
click at [128, 279] on div "question 6 Why do the speakers want to arrive at the amusement park early? This…" at bounding box center [327, 222] width 614 height 159
click at [47, 264] on div "C" at bounding box center [36, 254] width 20 height 20
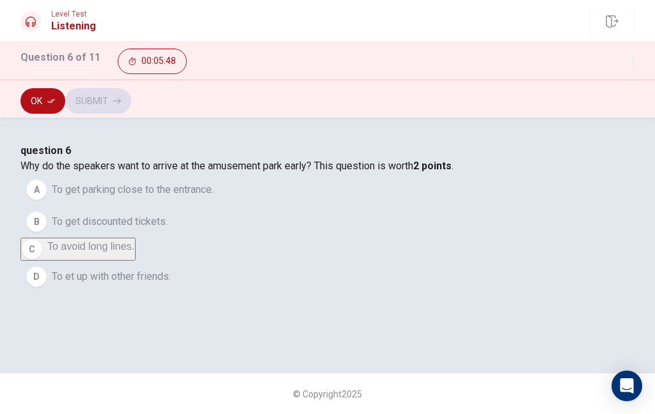
click at [49, 107] on button "Ok" at bounding box center [42, 101] width 45 height 26
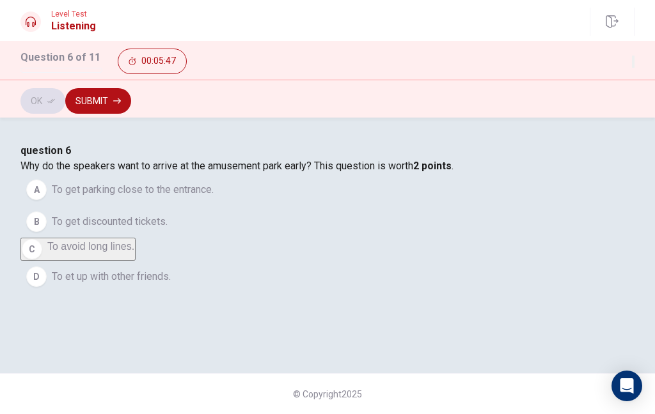
click at [131, 99] on button "Submit" at bounding box center [98, 101] width 66 height 26
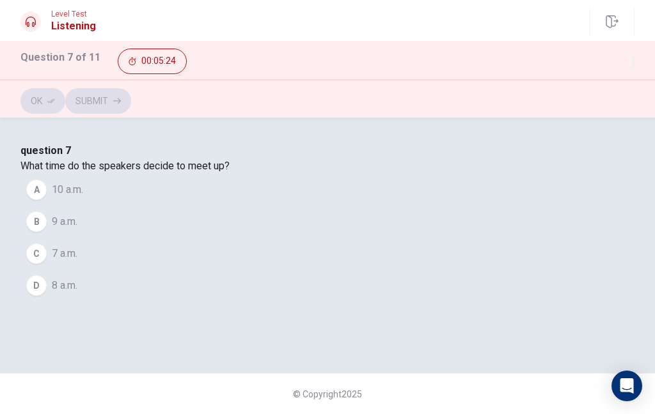
click at [152, 302] on button "D 8 a.m." at bounding box center [327, 286] width 614 height 32
click at [47, 264] on div "C" at bounding box center [36, 254] width 20 height 20
click at [35, 100] on button "Ok" at bounding box center [42, 101] width 45 height 26
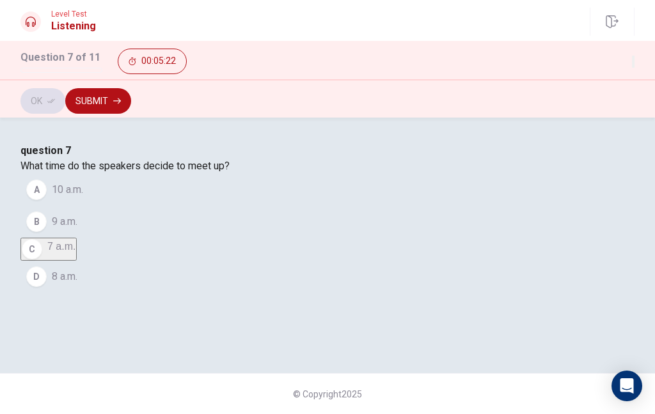
click at [131, 97] on button "Submit" at bounding box center [98, 101] width 66 height 26
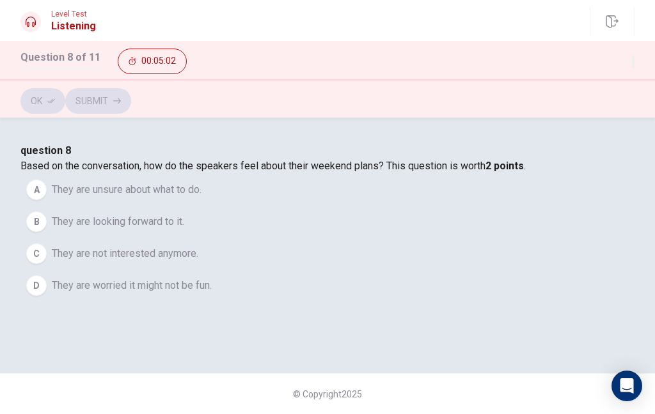
click at [164, 206] on button "A They are unsure about what to do." at bounding box center [327, 190] width 614 height 32
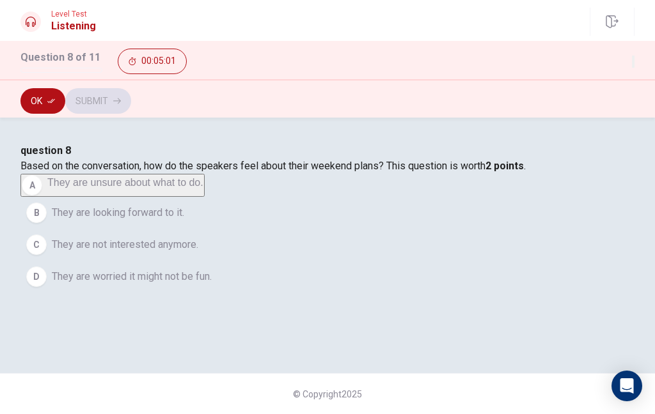
click at [40, 107] on button "Ok" at bounding box center [42, 101] width 45 height 26
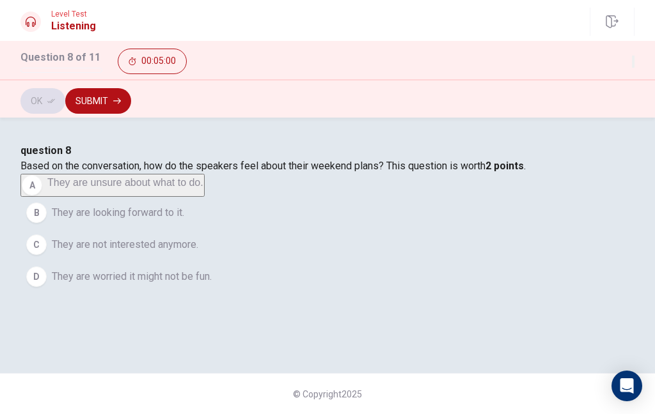
click at [131, 90] on button "Submit" at bounding box center [98, 101] width 66 height 26
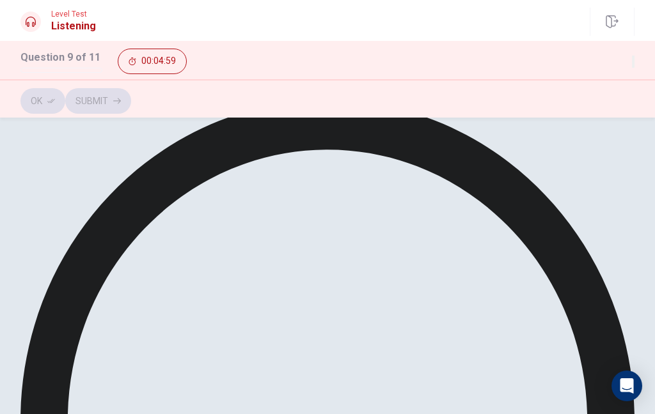
scroll to position [63, 0]
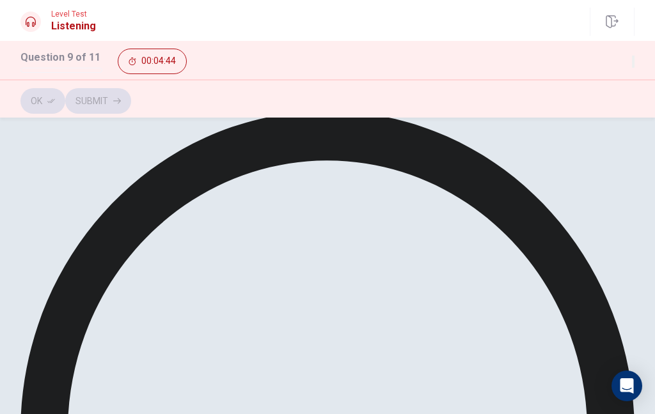
click at [60, 88] on div "Ok Submit" at bounding box center [327, 98] width 655 height 38
click at [33, 106] on button "Ok" at bounding box center [42, 101] width 45 height 26
click at [131, 102] on button "Submit" at bounding box center [98, 101] width 66 height 26
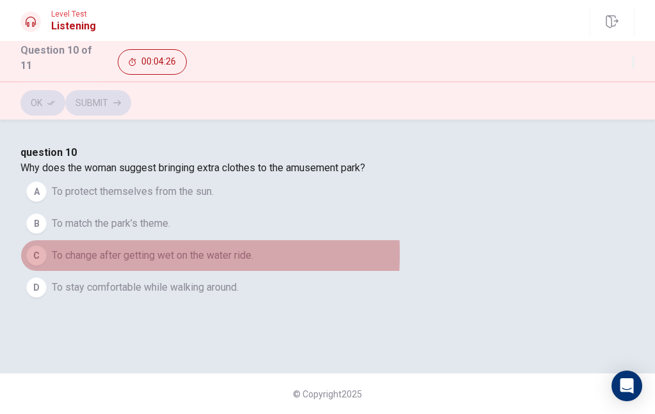
click at [139, 272] on button "C To change after getting wet on the water ride." at bounding box center [327, 256] width 614 height 32
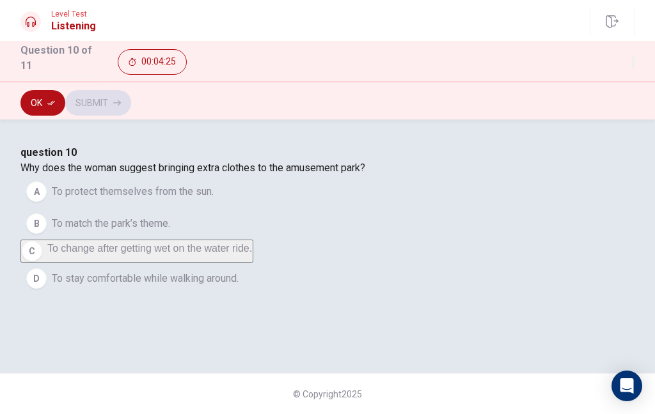
click at [30, 106] on button "Ok" at bounding box center [42, 103] width 45 height 26
click at [131, 104] on button "Submit" at bounding box center [98, 103] width 66 height 26
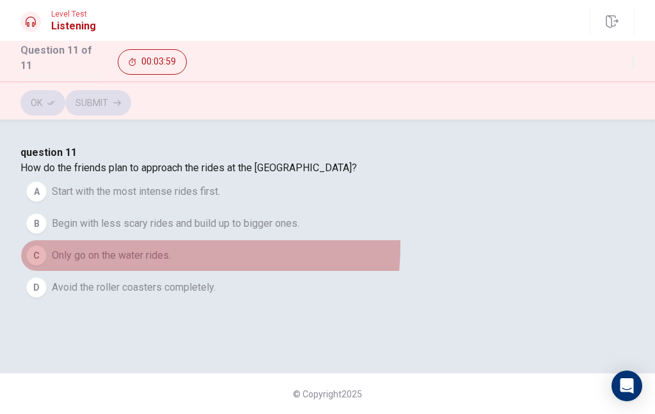
click at [166, 265] on button "C Only go on the water rides." at bounding box center [327, 256] width 614 height 32
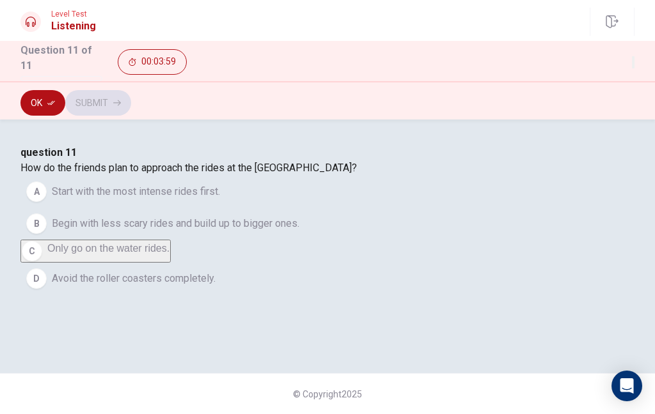
click at [47, 234] on div "B" at bounding box center [36, 224] width 20 height 20
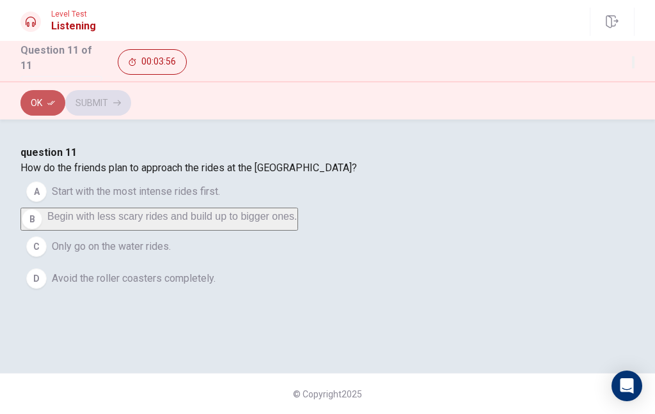
click at [34, 95] on button "Ok" at bounding box center [42, 103] width 45 height 26
click at [131, 97] on button "Submit" at bounding box center [98, 103] width 66 height 26
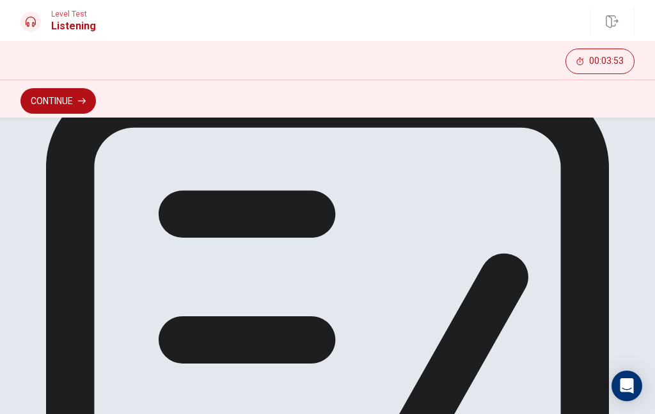
scroll to position [118, 0]
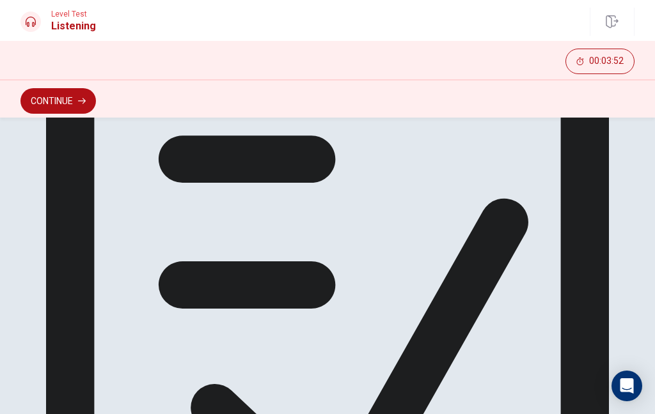
click at [84, 88] on button "Continue" at bounding box center [57, 101] width 75 height 26
click at [82, 86] on div "Continue" at bounding box center [327, 98] width 655 height 38
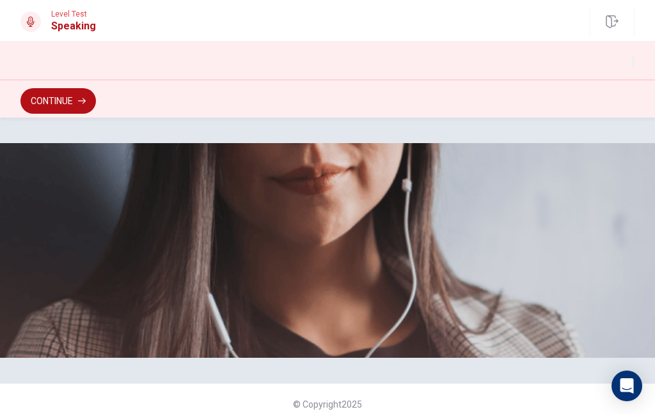
scroll to position [0, 0]
click at [72, 98] on button "Continue" at bounding box center [57, 101] width 75 height 26
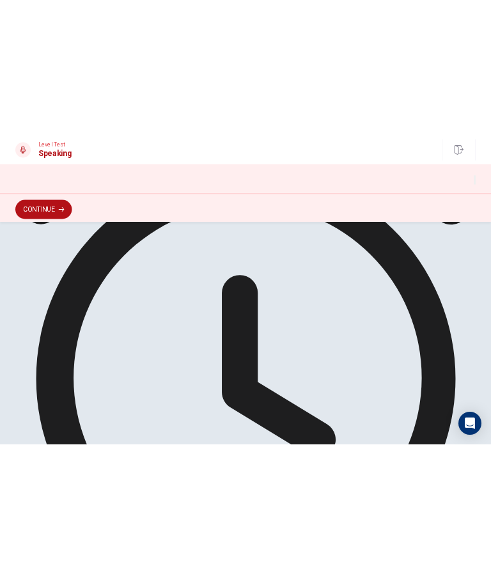
scroll to position [314, 0]
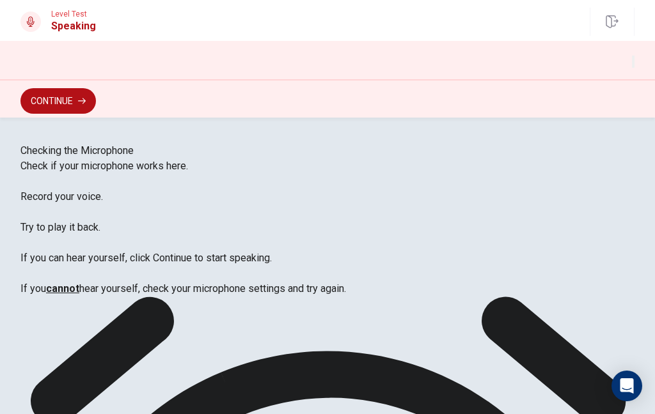
scroll to position [0, 0]
click at [42, 92] on button "Continue" at bounding box center [57, 101] width 75 height 26
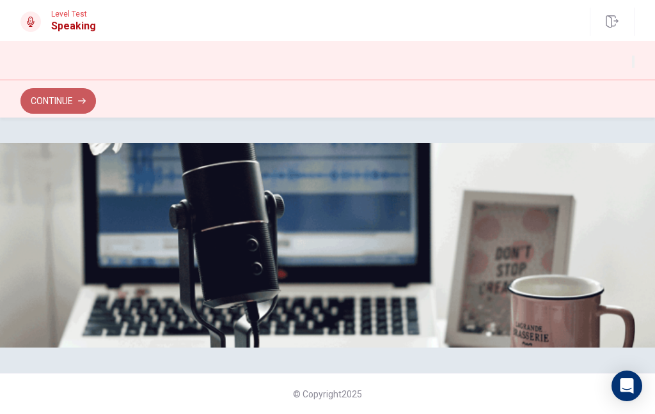
click at [60, 94] on button "Continue" at bounding box center [57, 101] width 75 height 26
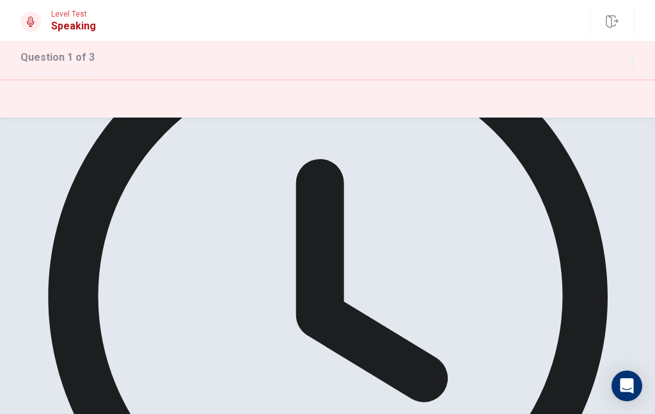
scroll to position [300, 0]
